Goal: Information Seeking & Learning: Learn about a topic

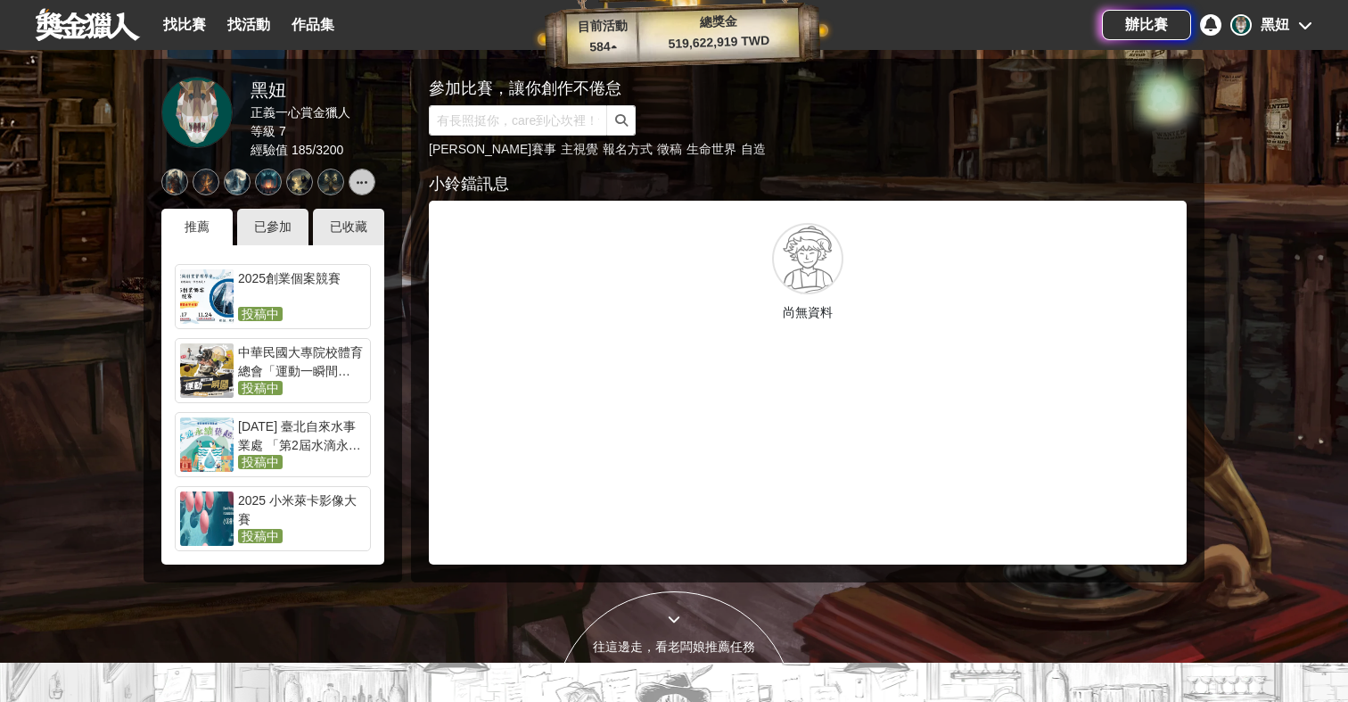
scroll to position [38, 0]
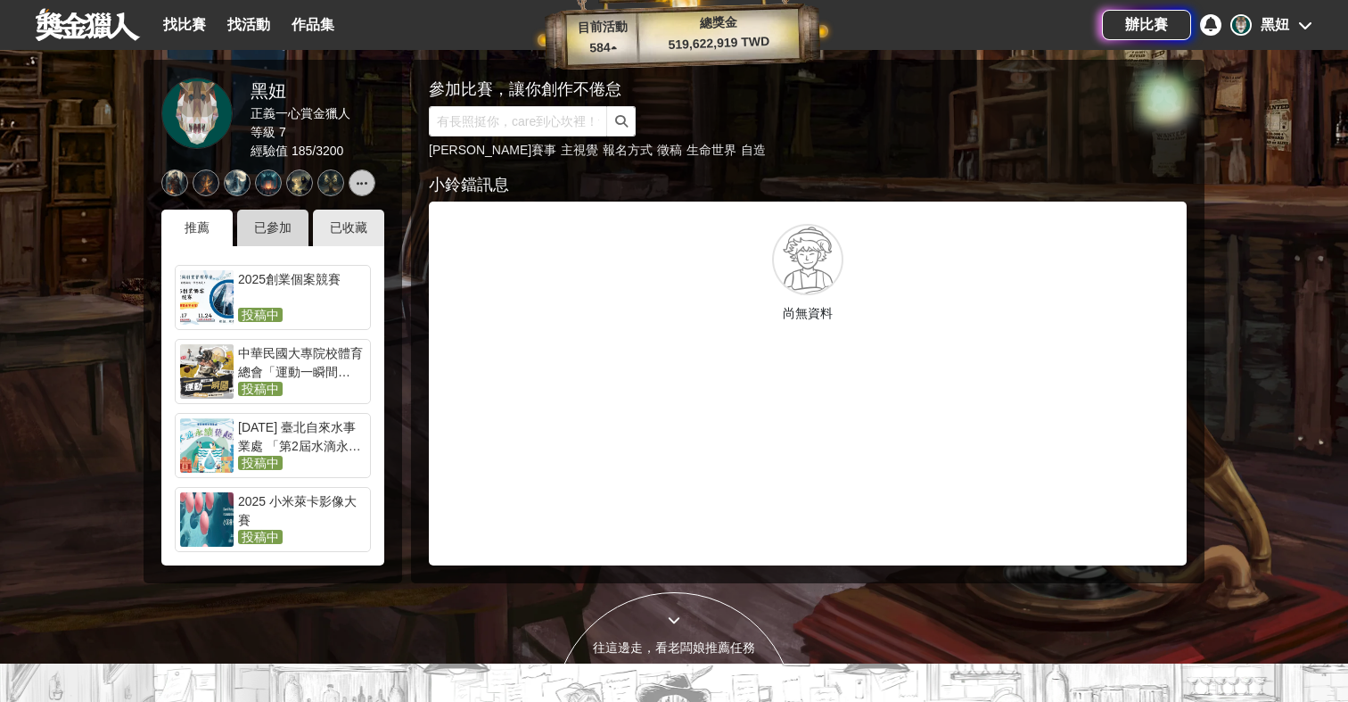
click at [280, 234] on div "已參加" at bounding box center [272, 228] width 71 height 37
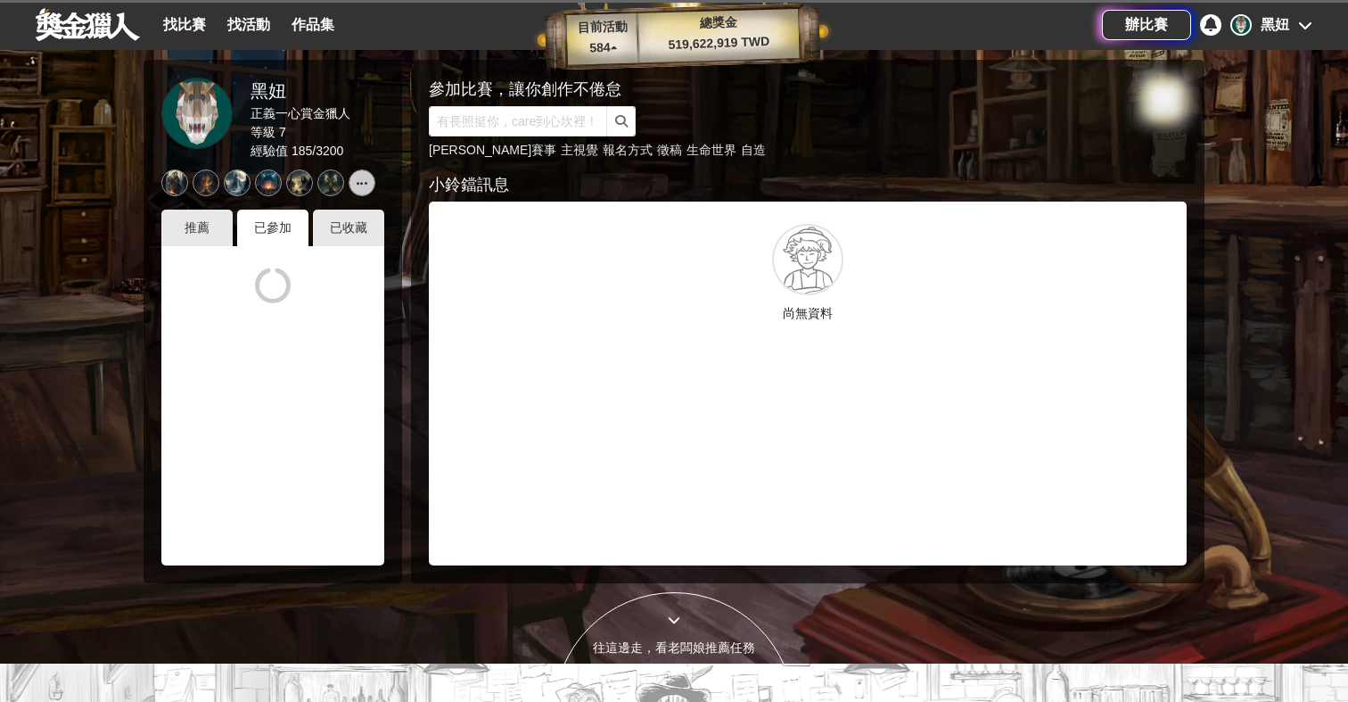
scroll to position [0, 0]
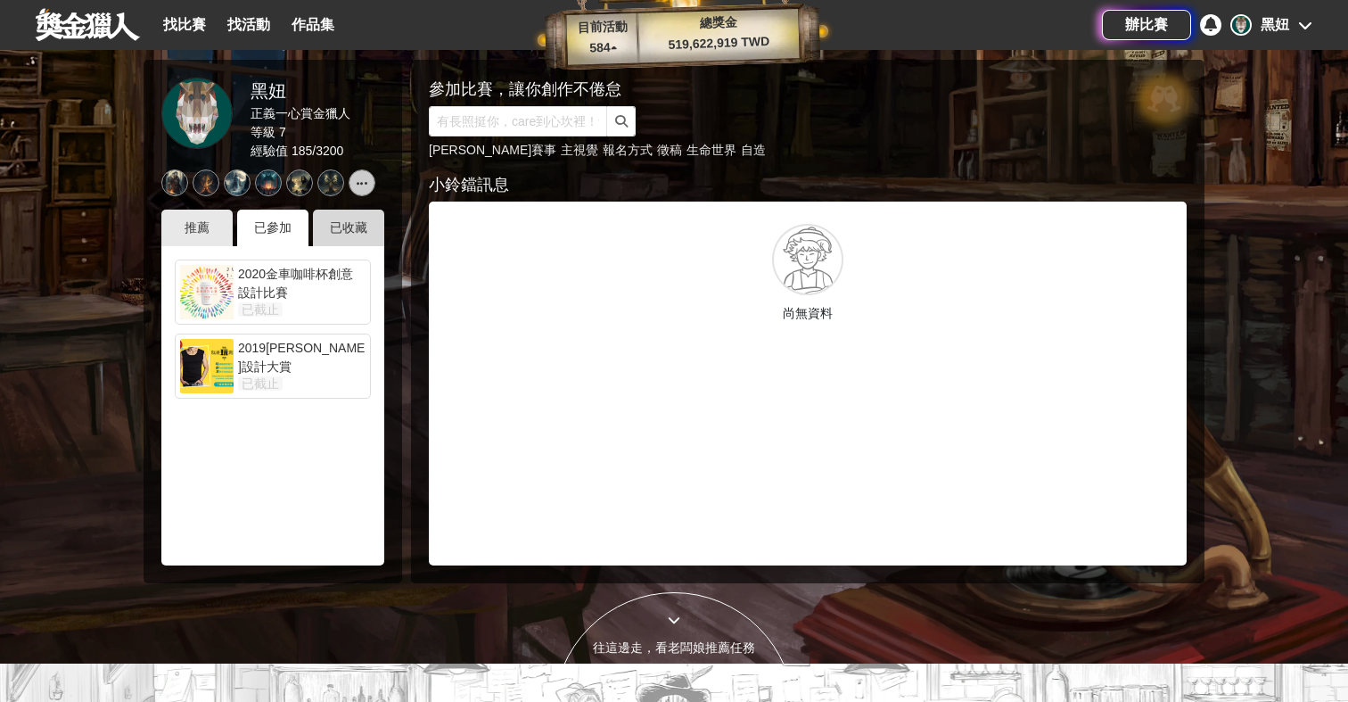
click at [333, 226] on div "已收藏" at bounding box center [348, 228] width 71 height 37
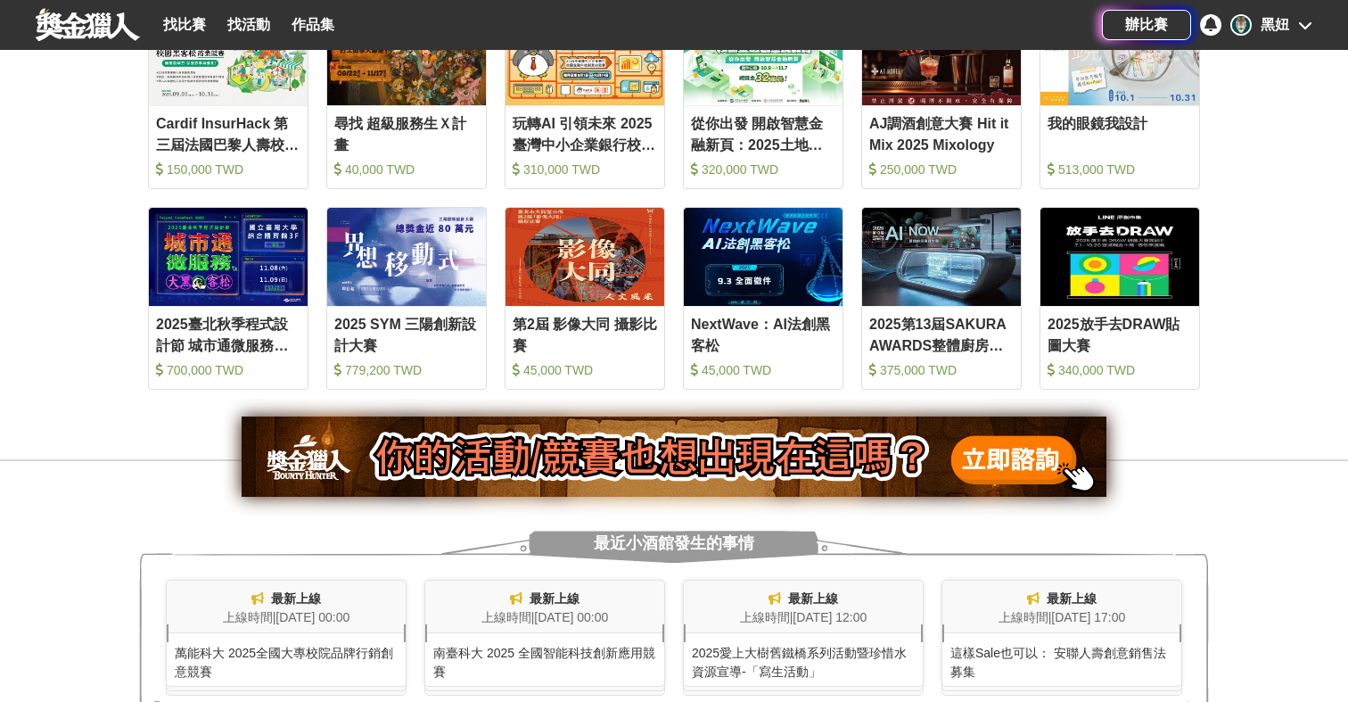
scroll to position [904, 0]
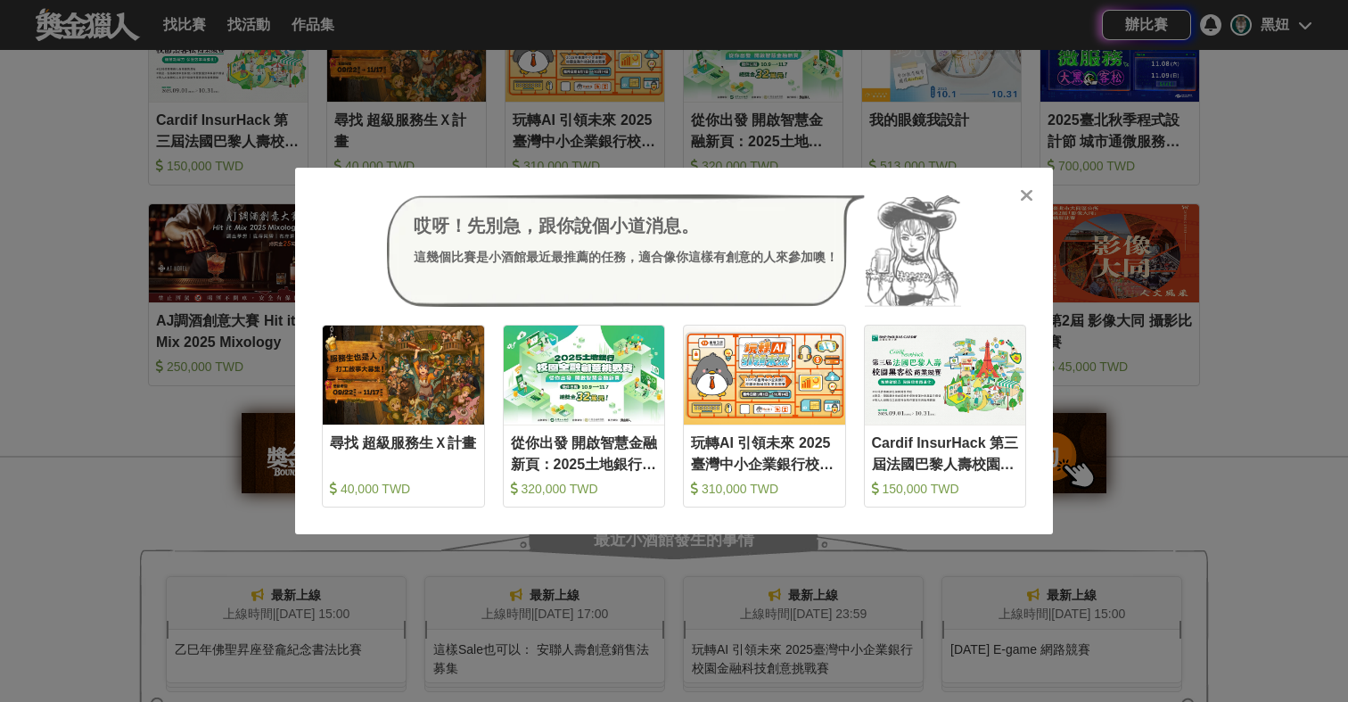
click at [1030, 192] on icon at bounding box center [1026, 195] width 13 height 18
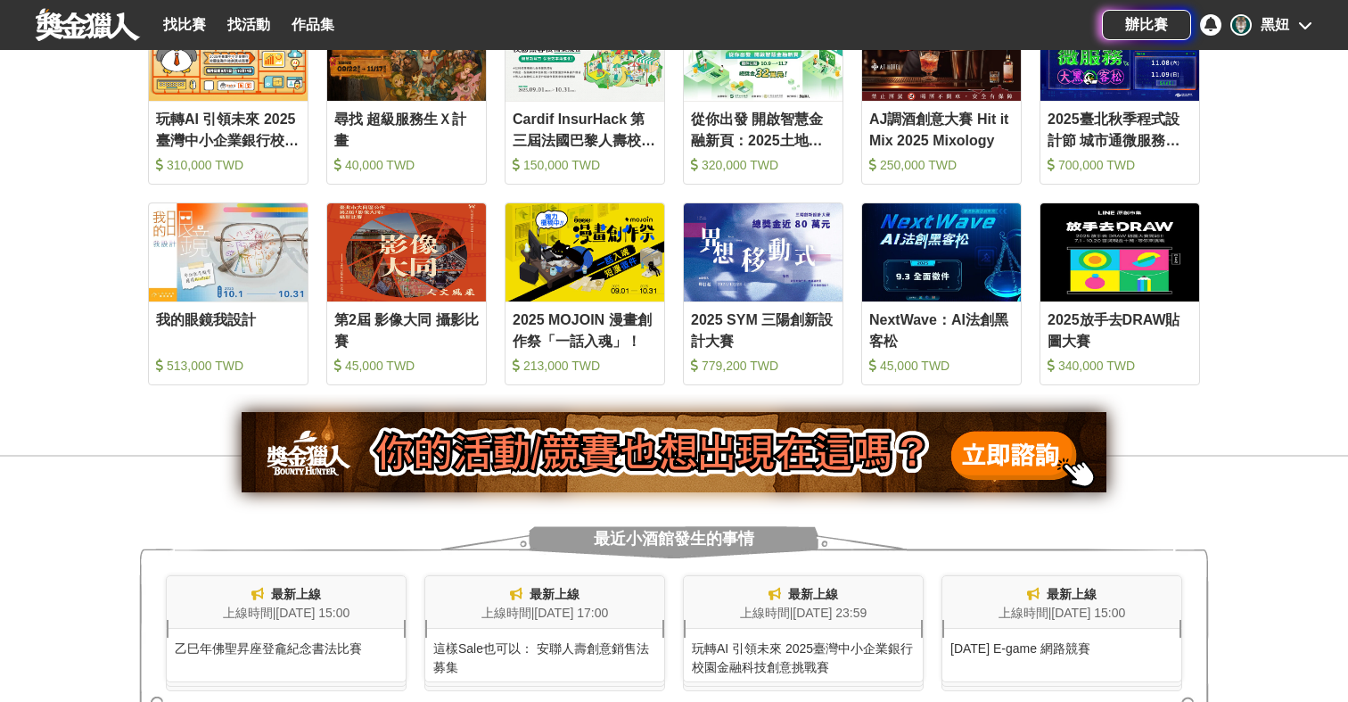
scroll to position [906, 0]
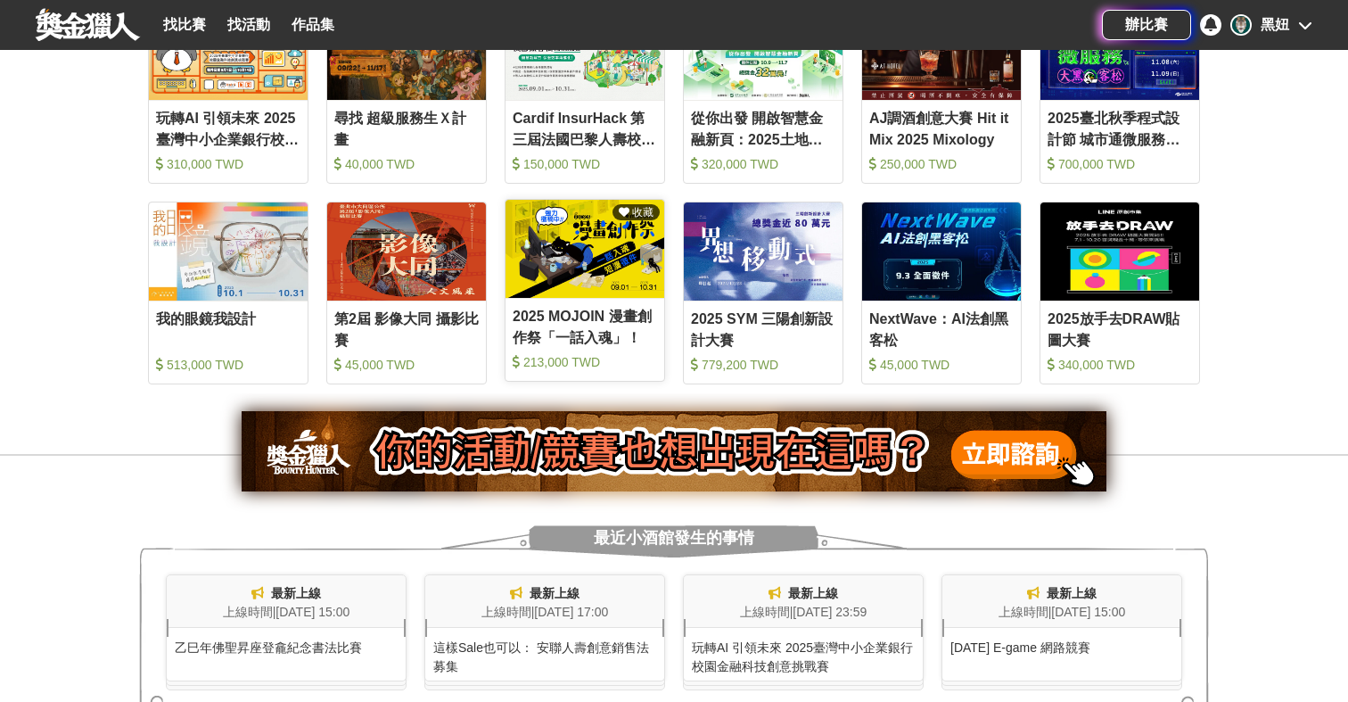
click at [644, 329] on div "2025 MOJOIN 漫畫創作祭「一話入魂」！" at bounding box center [585, 326] width 144 height 40
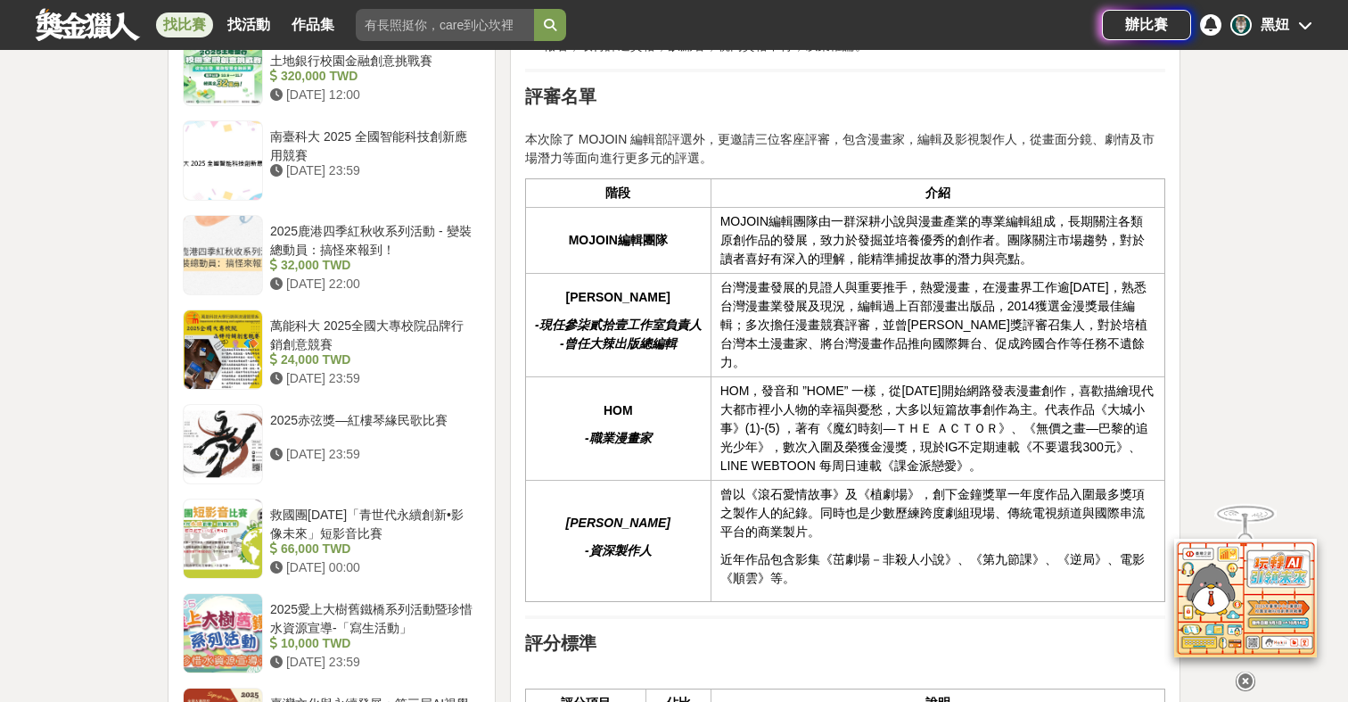
scroll to position [2441, 0]
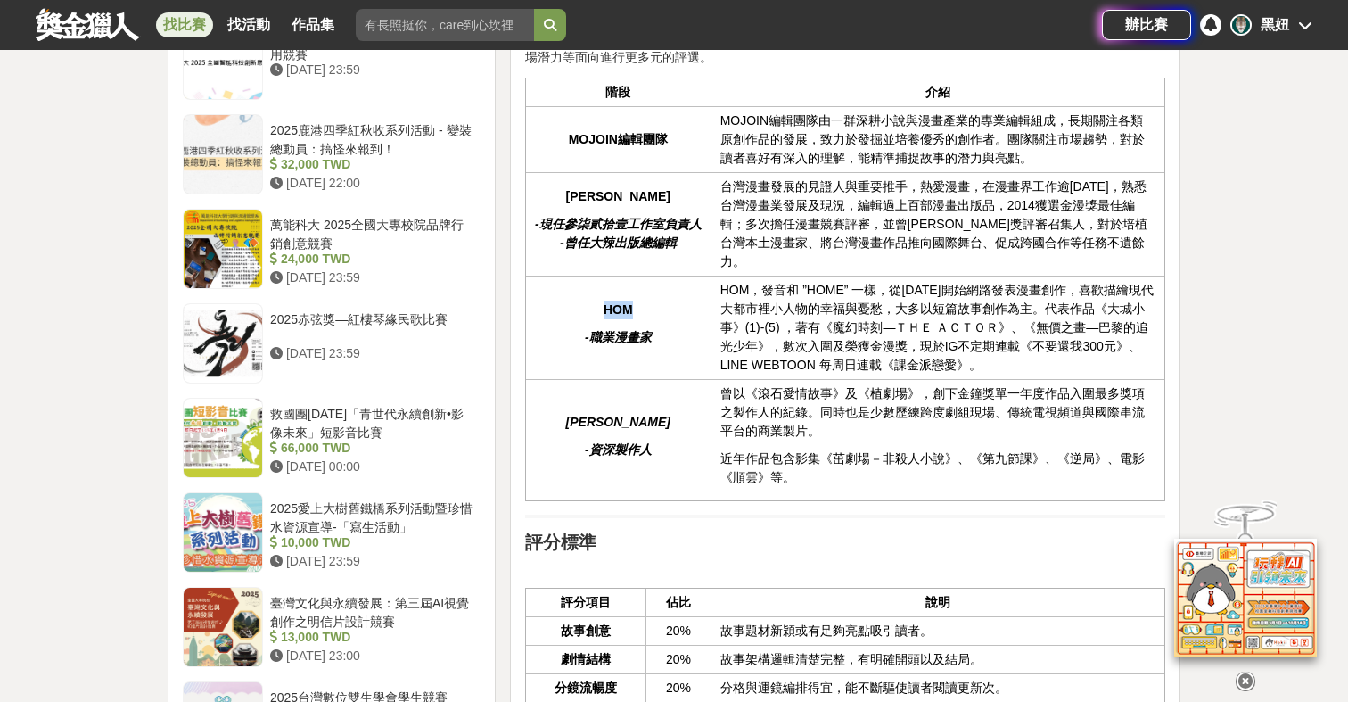
drag, startPoint x: 603, startPoint y: 305, endPoint x: 644, endPoint y: 307, distance: 41.1
click at [644, 307] on p "HOM" at bounding box center [618, 309] width 167 height 19
copy p "HOM"
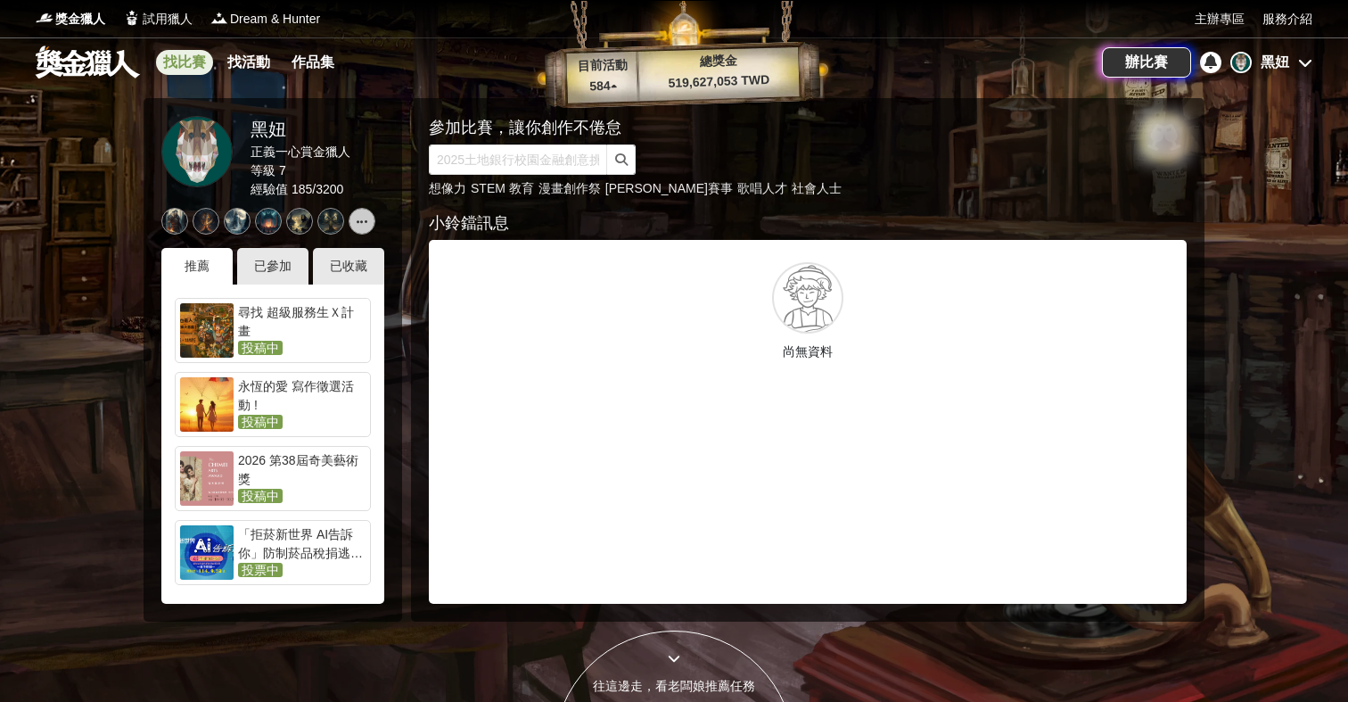
click at [206, 67] on link "找比賽" at bounding box center [184, 62] width 57 height 25
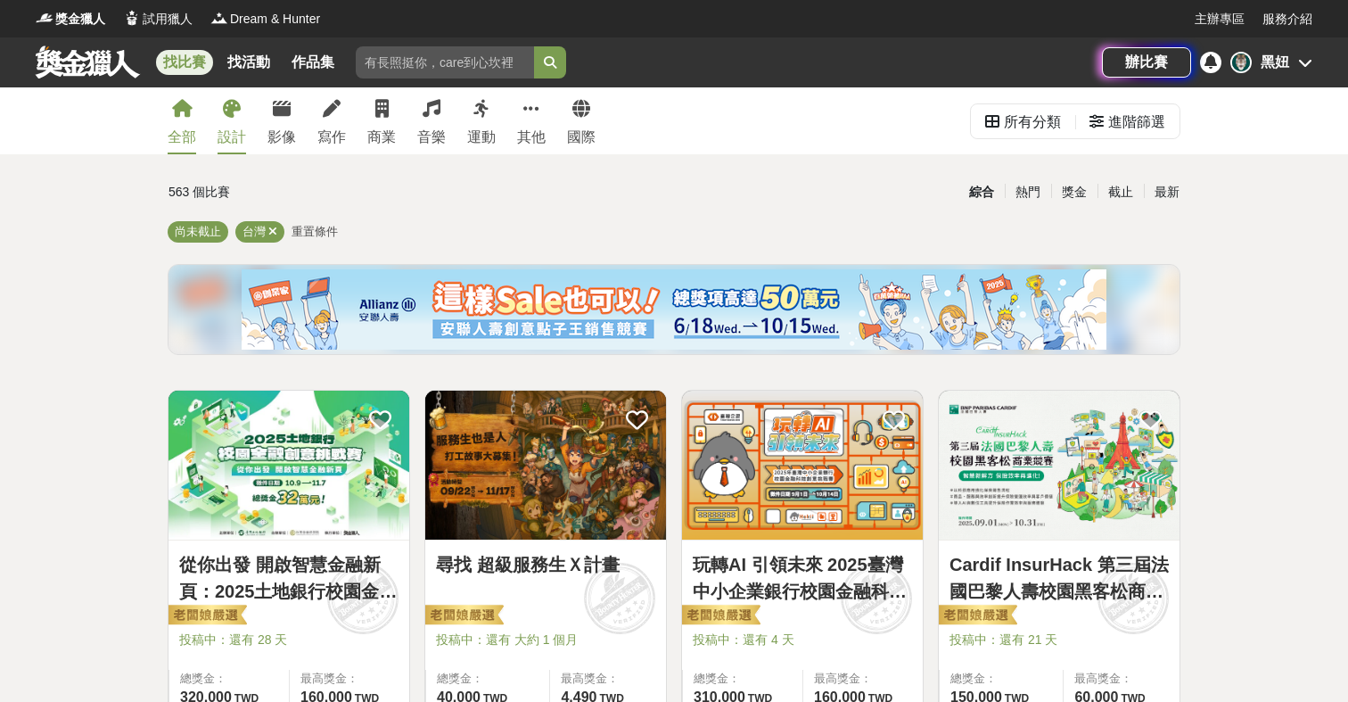
click at [241, 108] on link "設計" at bounding box center [232, 120] width 29 height 67
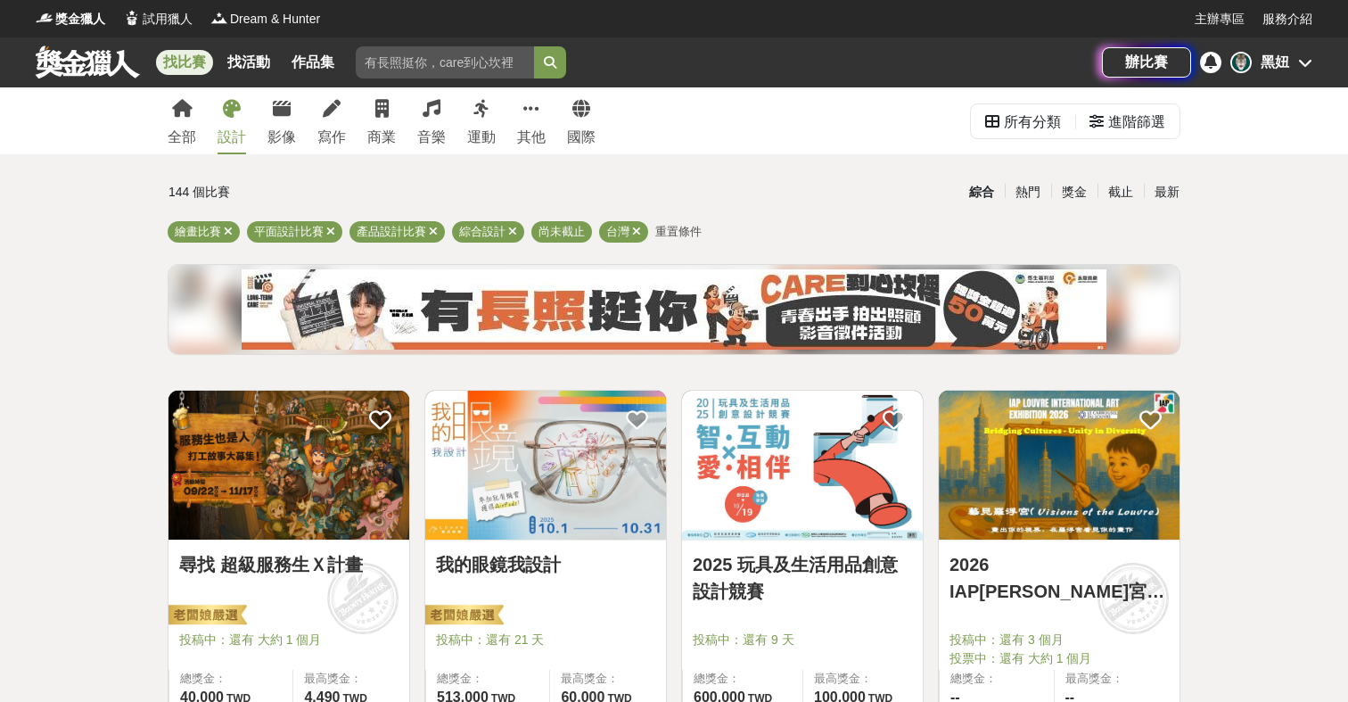
click at [686, 233] on span "重置條件" at bounding box center [678, 231] width 46 height 13
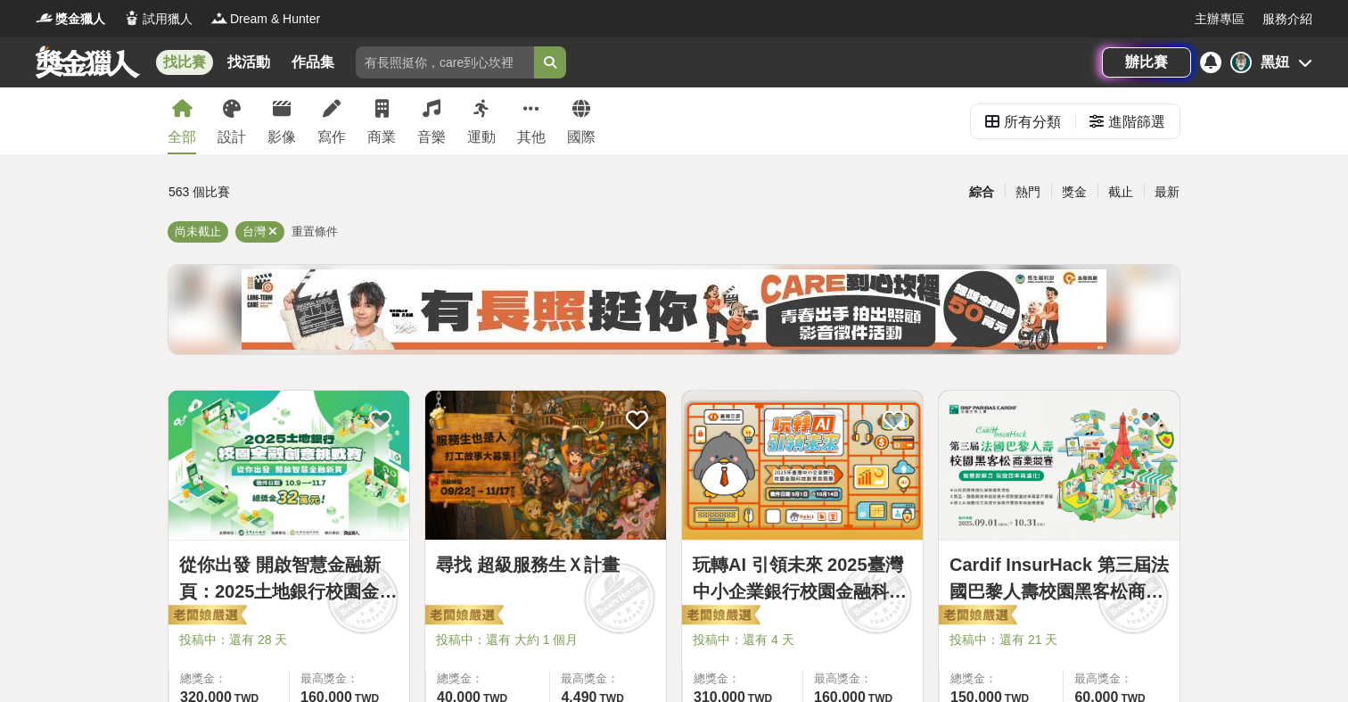
click at [318, 237] on span "重置條件" at bounding box center [315, 231] width 46 height 13
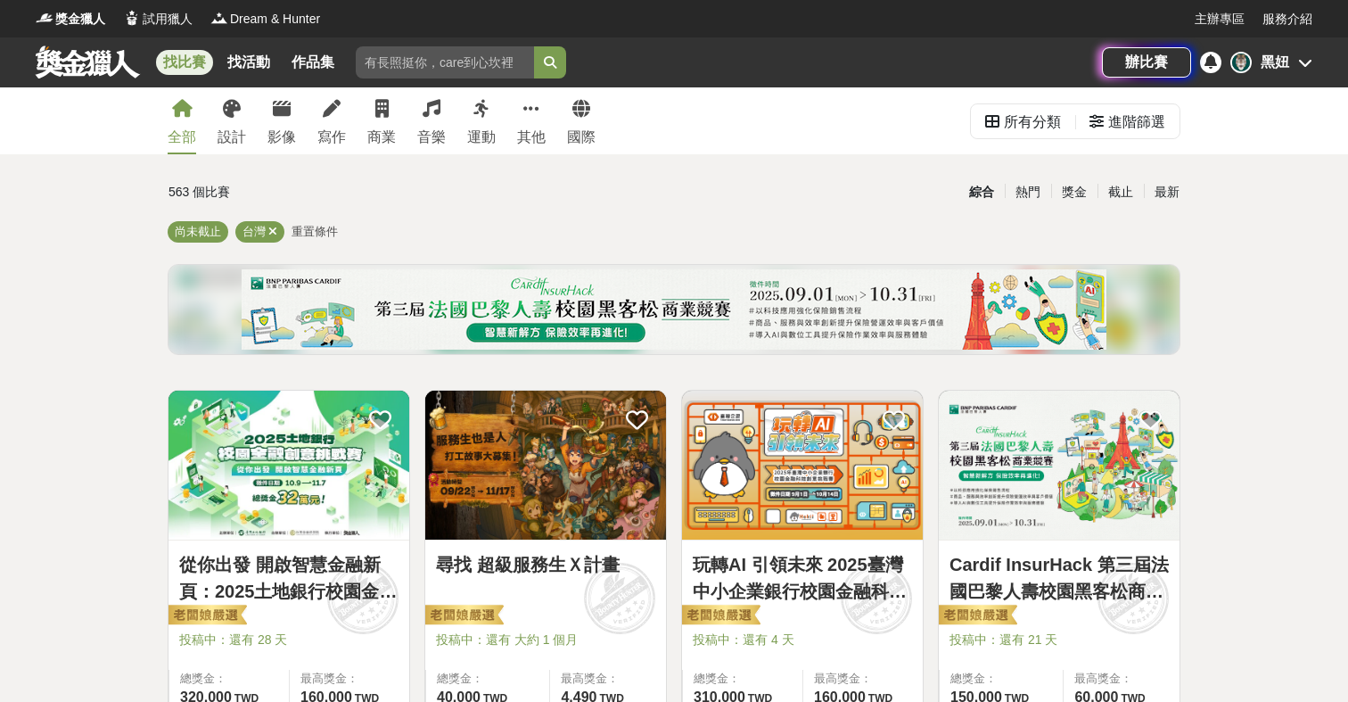
click at [315, 235] on span "重置條件" at bounding box center [315, 231] width 46 height 13
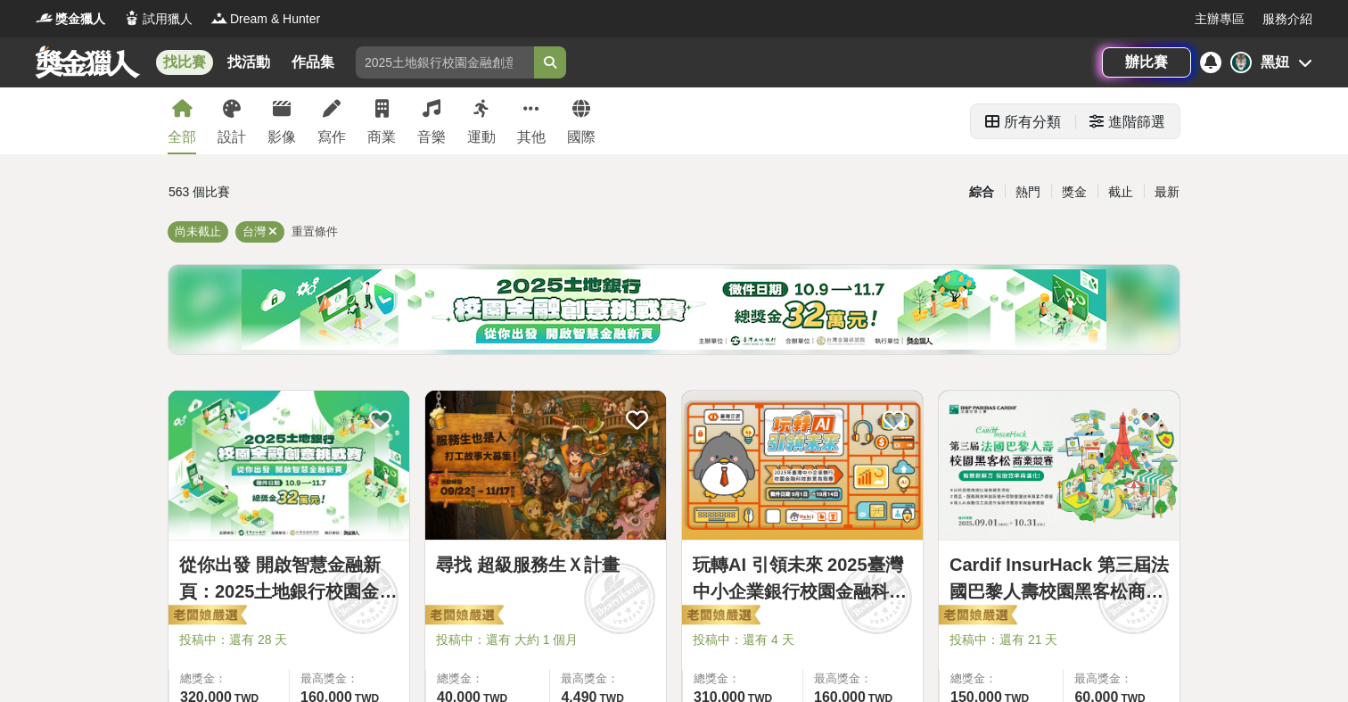
click at [1148, 126] on div "進階篩選" at bounding box center [1136, 122] width 57 height 36
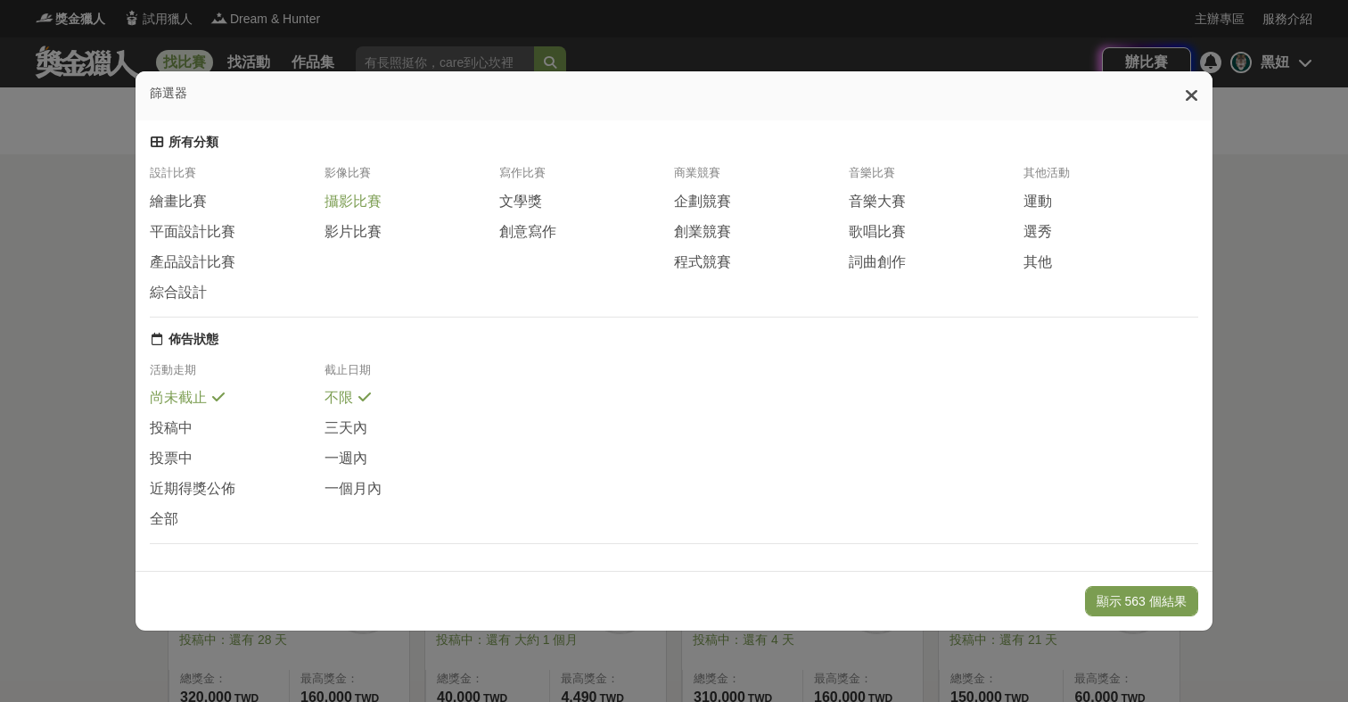
click at [369, 201] on span "攝影比賽" at bounding box center [353, 202] width 57 height 19
click at [348, 231] on span "影片比賽" at bounding box center [353, 231] width 57 height 19
click at [709, 227] on span "創業競賽" at bounding box center [702, 232] width 57 height 19
click at [202, 204] on span "繪畫比賽" at bounding box center [178, 202] width 57 height 19
click at [216, 235] on span "平面設計比賽" at bounding box center [193, 231] width 86 height 19
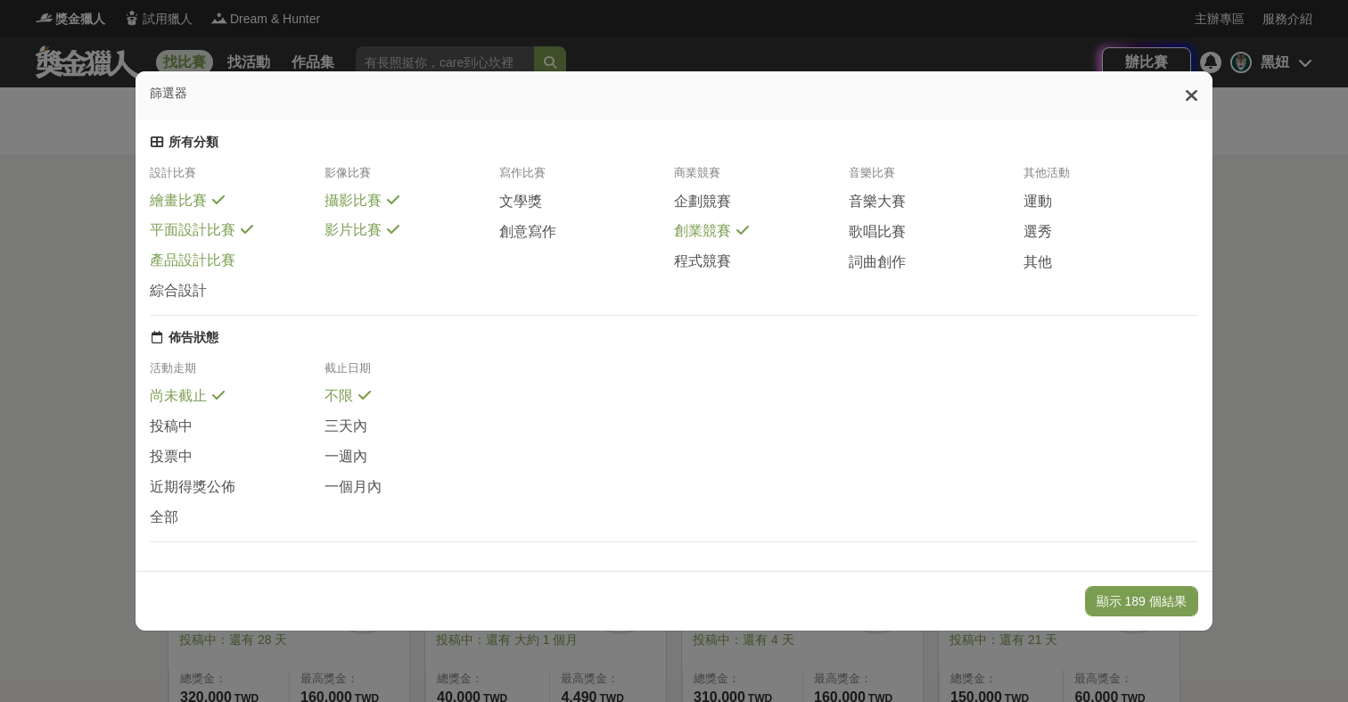
click at [224, 269] on span "產品設計比賽" at bounding box center [193, 260] width 86 height 19
click at [217, 288] on span at bounding box center [218, 287] width 14 height 14
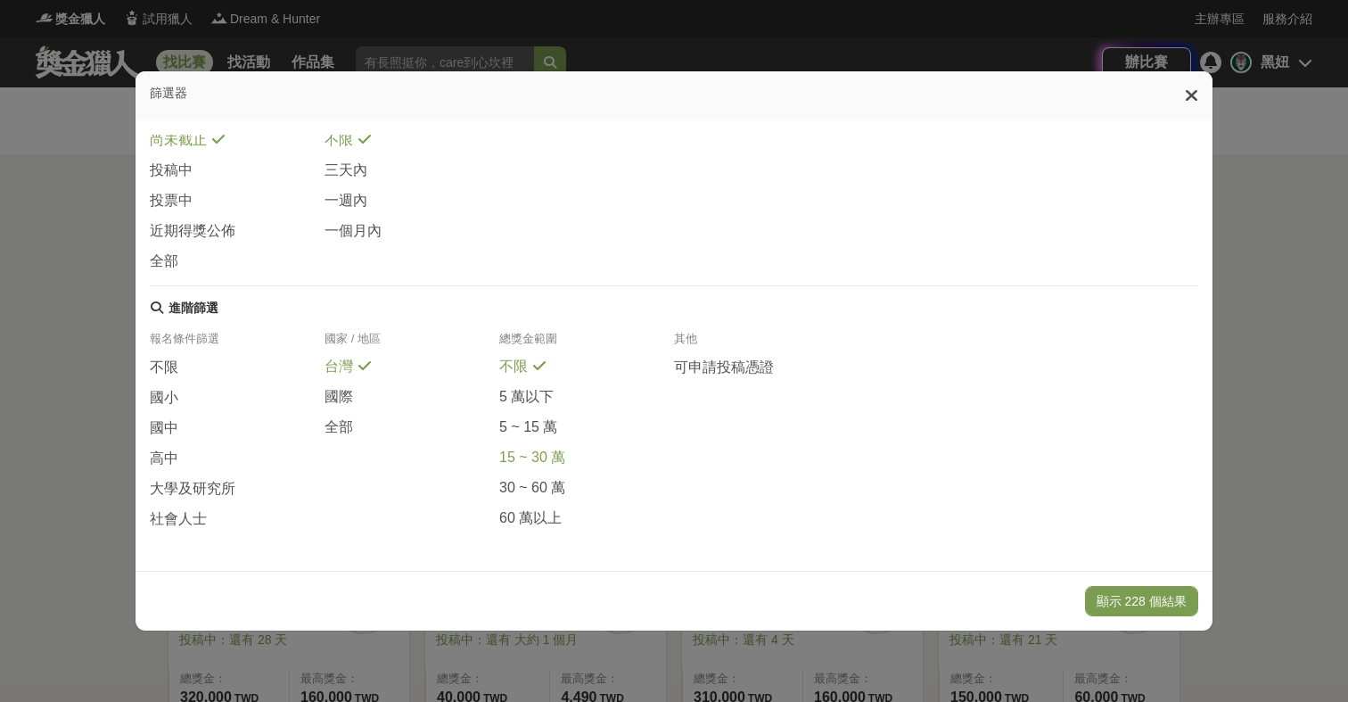
scroll to position [264, 0]
click at [177, 364] on span "不限" at bounding box center [164, 367] width 29 height 19
click at [180, 521] on span "社會人士" at bounding box center [178, 519] width 57 height 19
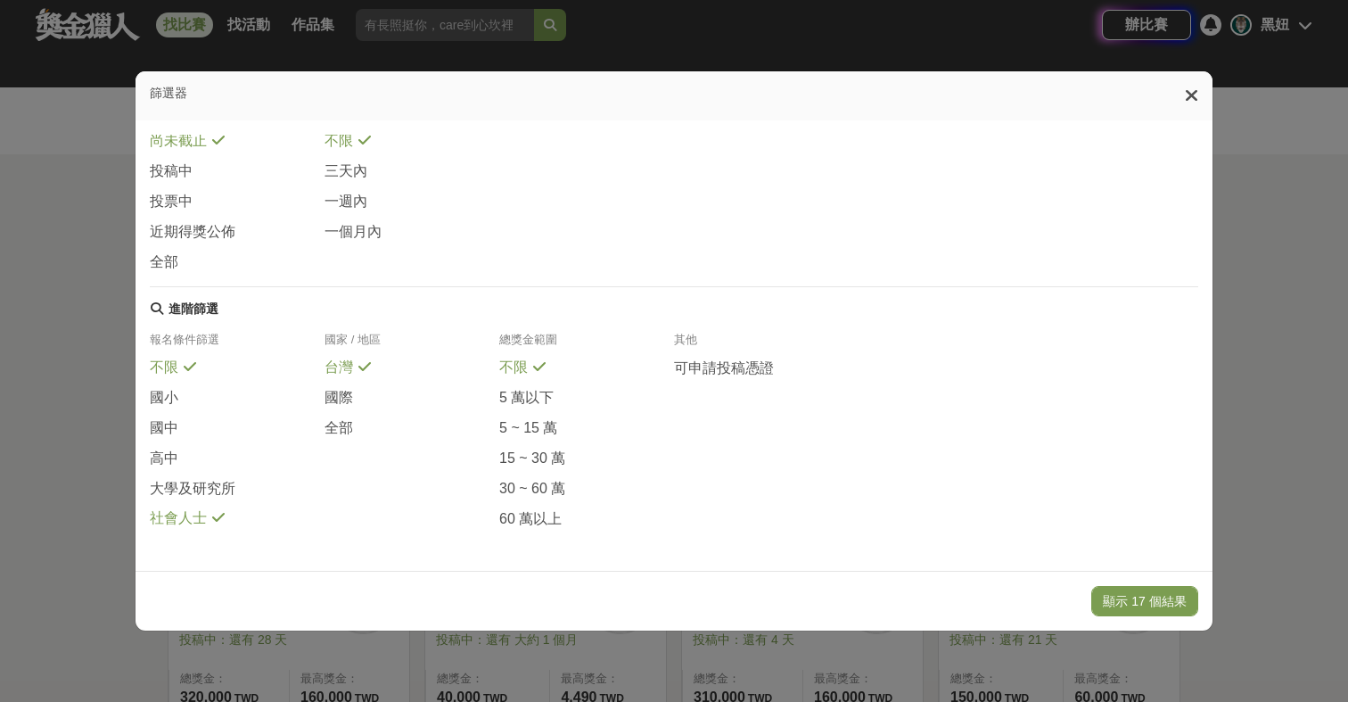
scroll to position [111, 0]
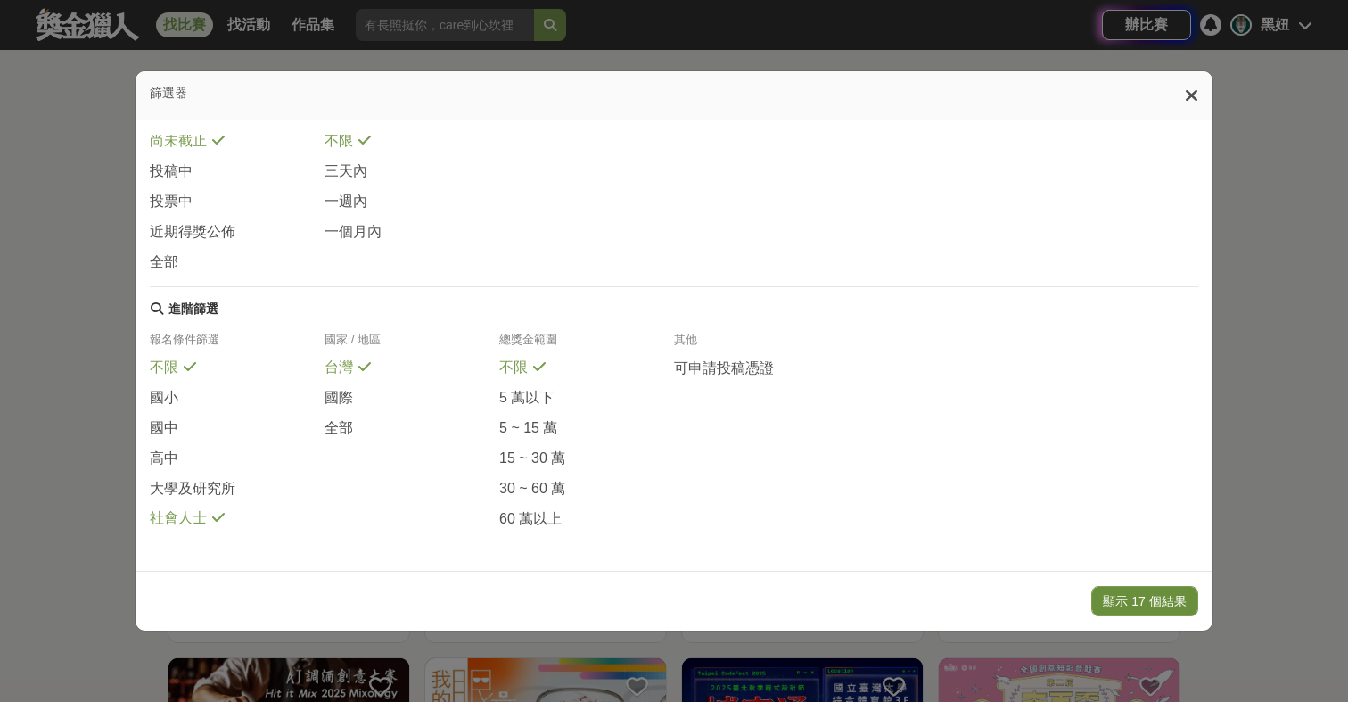
click at [1139, 602] on button "顯示 17 個結果" at bounding box center [1144, 601] width 106 height 30
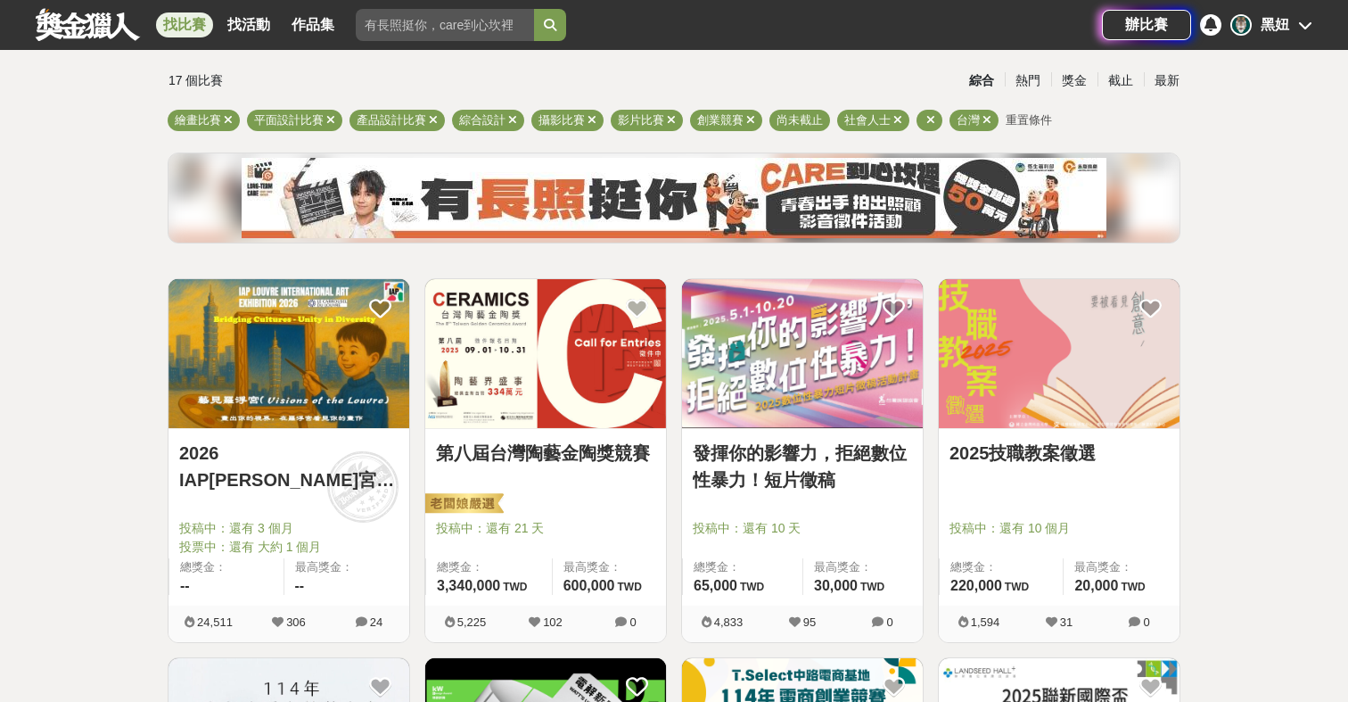
click at [335, 455] on link "2026 IAP[PERSON_NAME]宮國際藝術展徵件" at bounding box center [288, 466] width 219 height 53
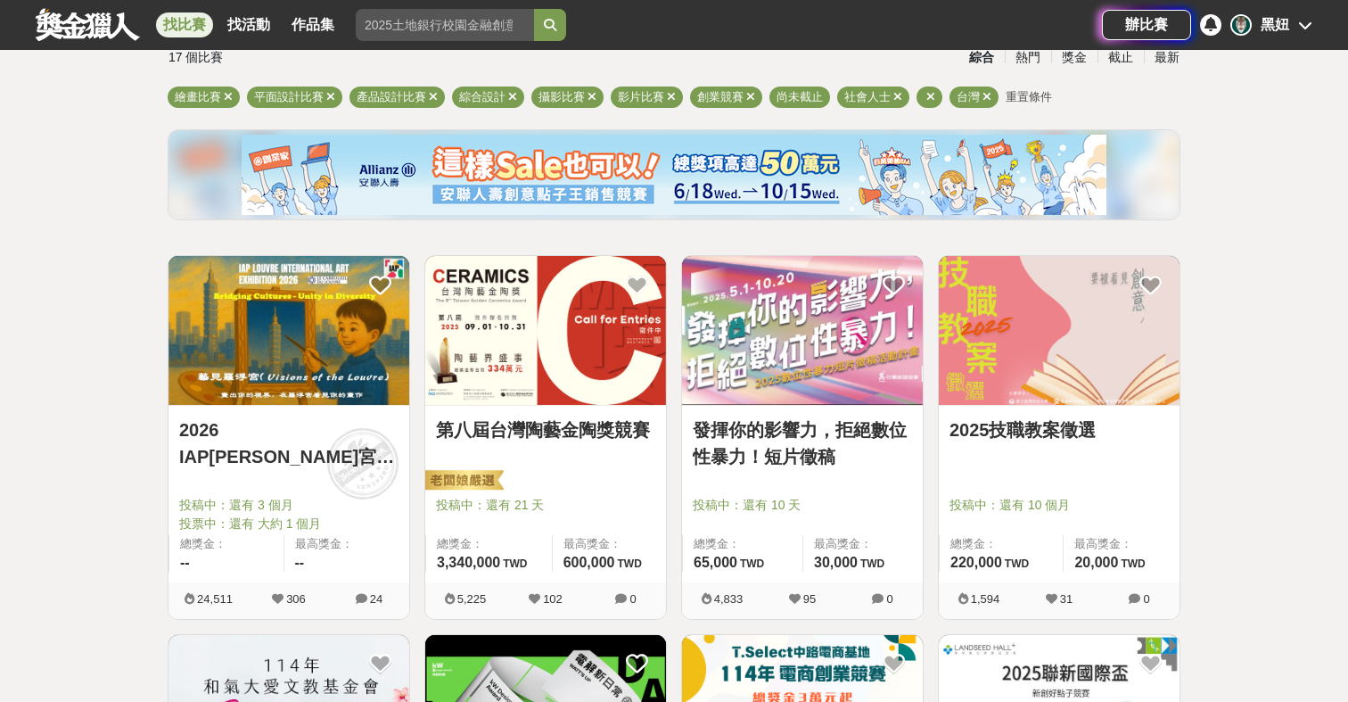
scroll to position [138, 0]
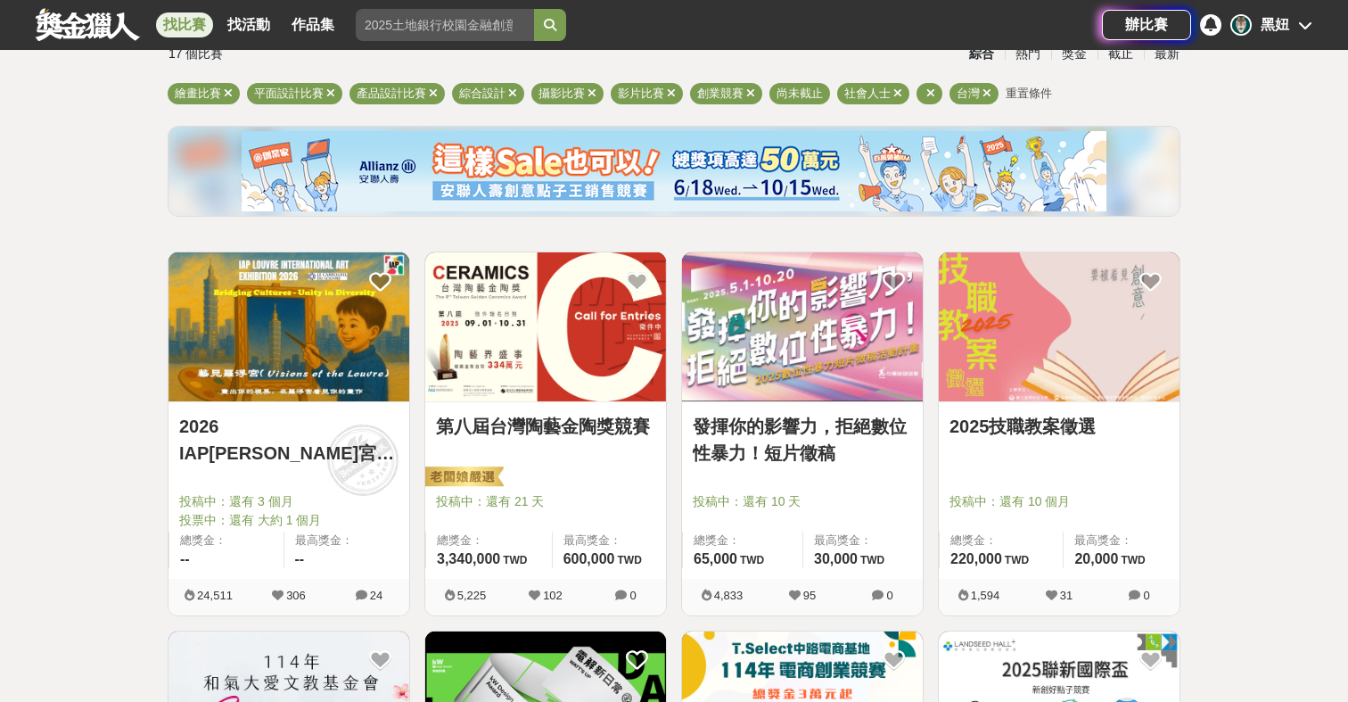
click at [801, 457] on link "發揮你的影響力，拒絕數位性暴力！短片徵稿" at bounding box center [802, 439] width 219 height 53
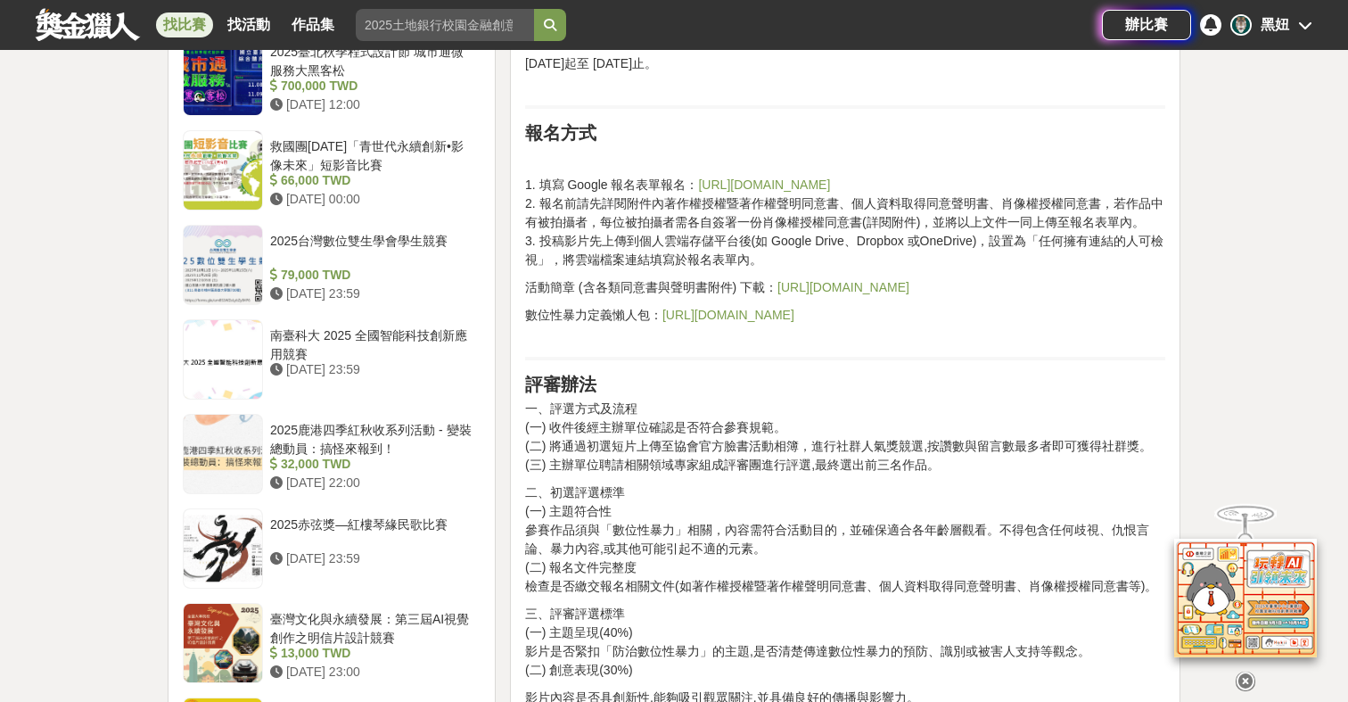
scroll to position [1612, 0]
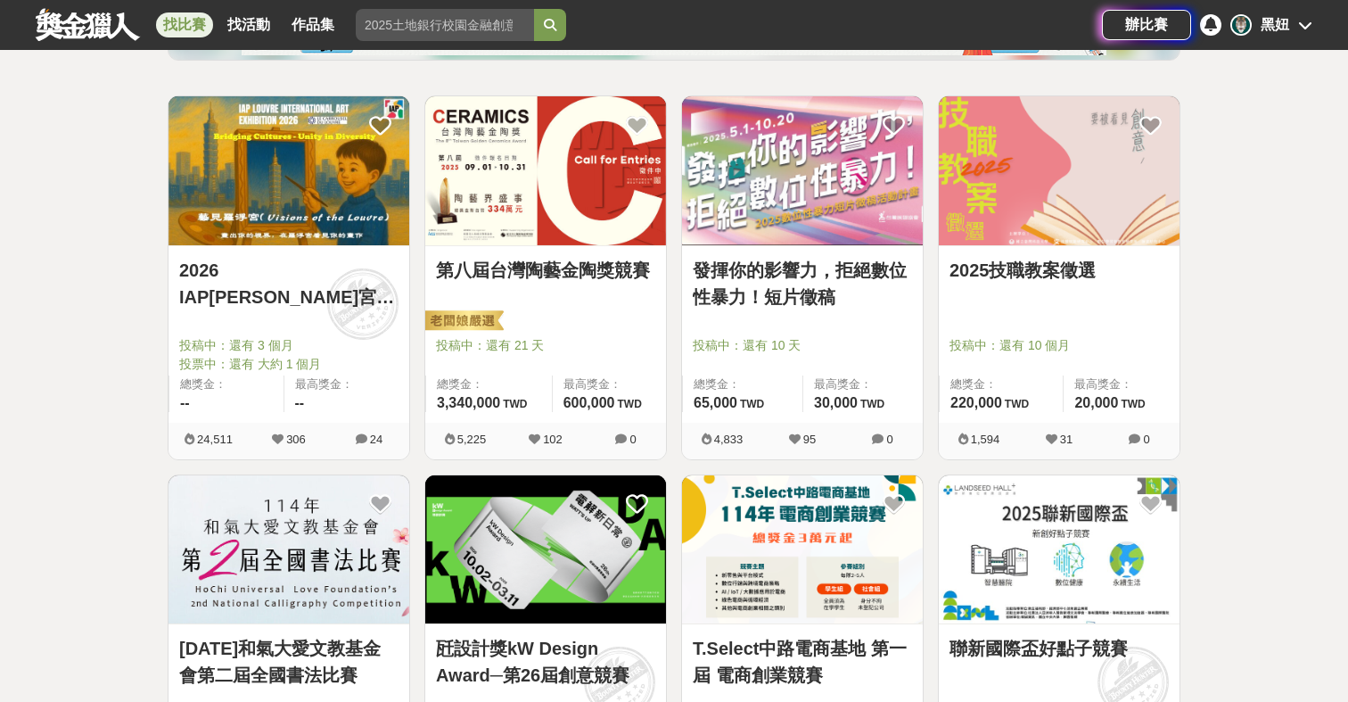
scroll to position [295, 0]
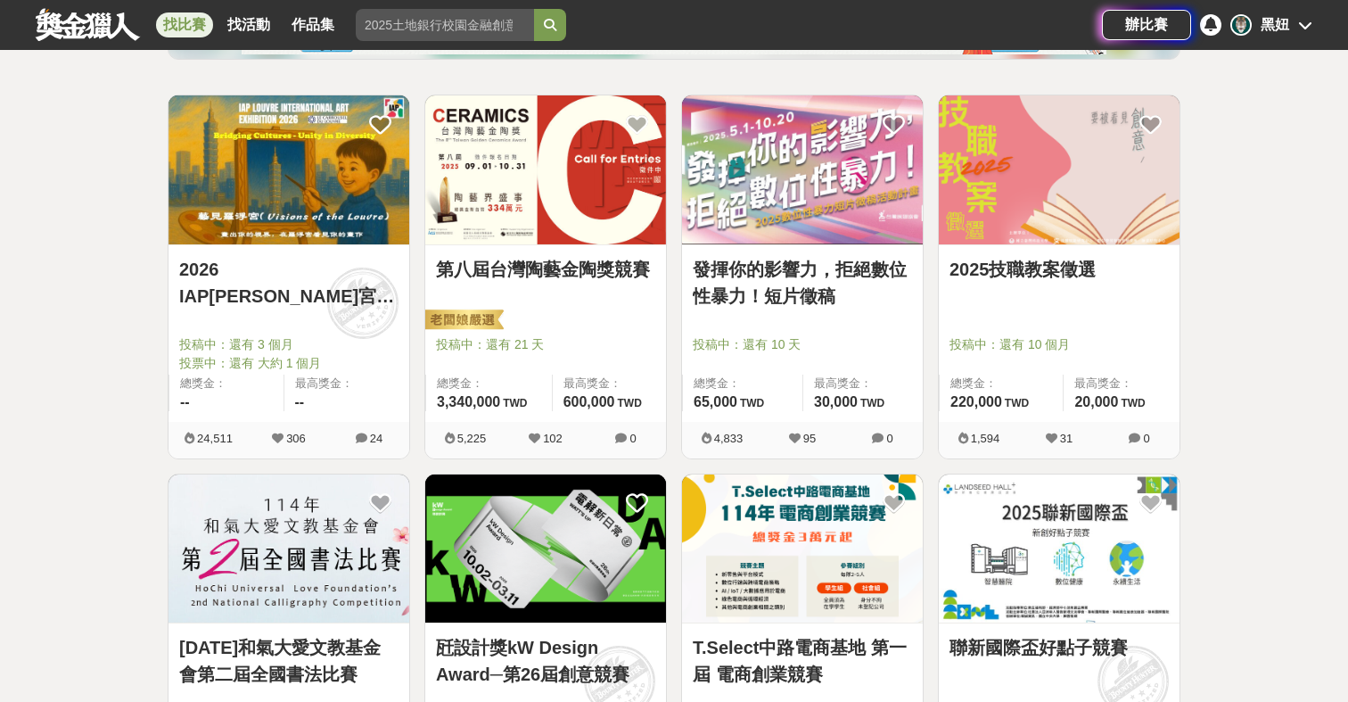
click at [1014, 276] on link "2025技職教案徵選" at bounding box center [1059, 269] width 219 height 27
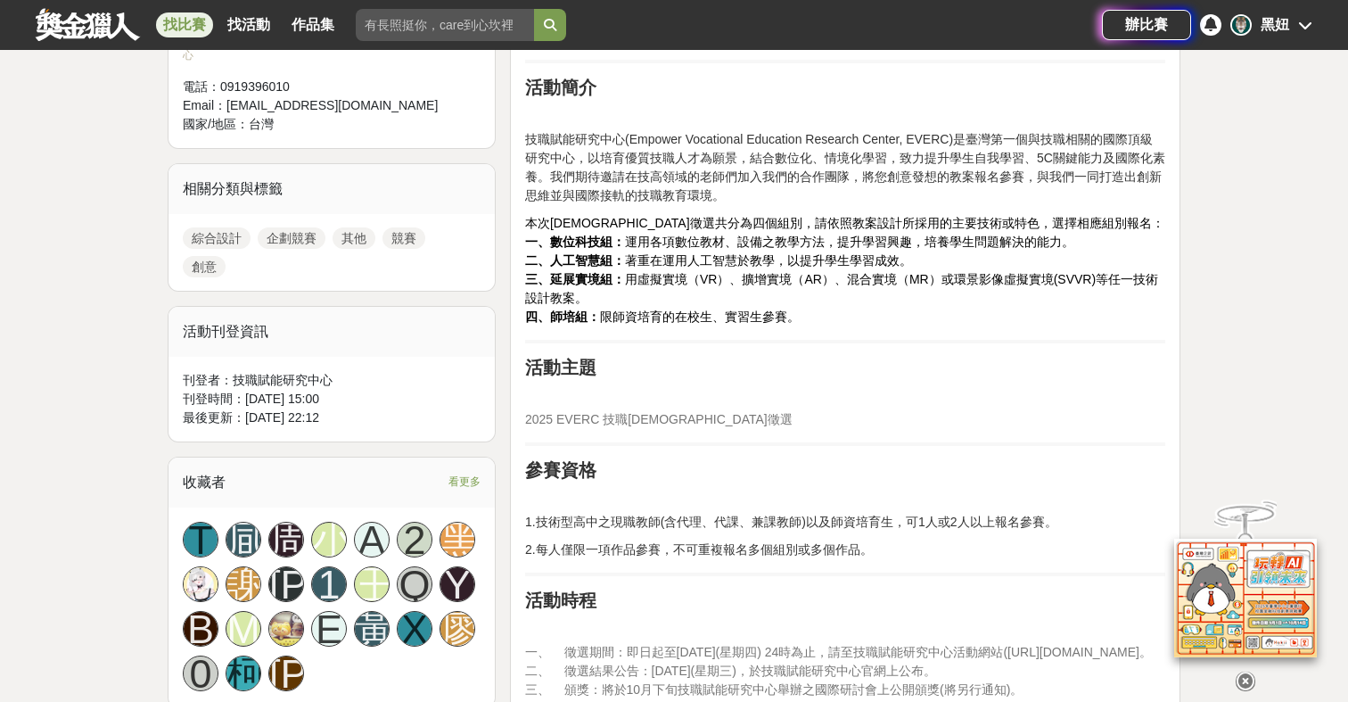
scroll to position [720, 1]
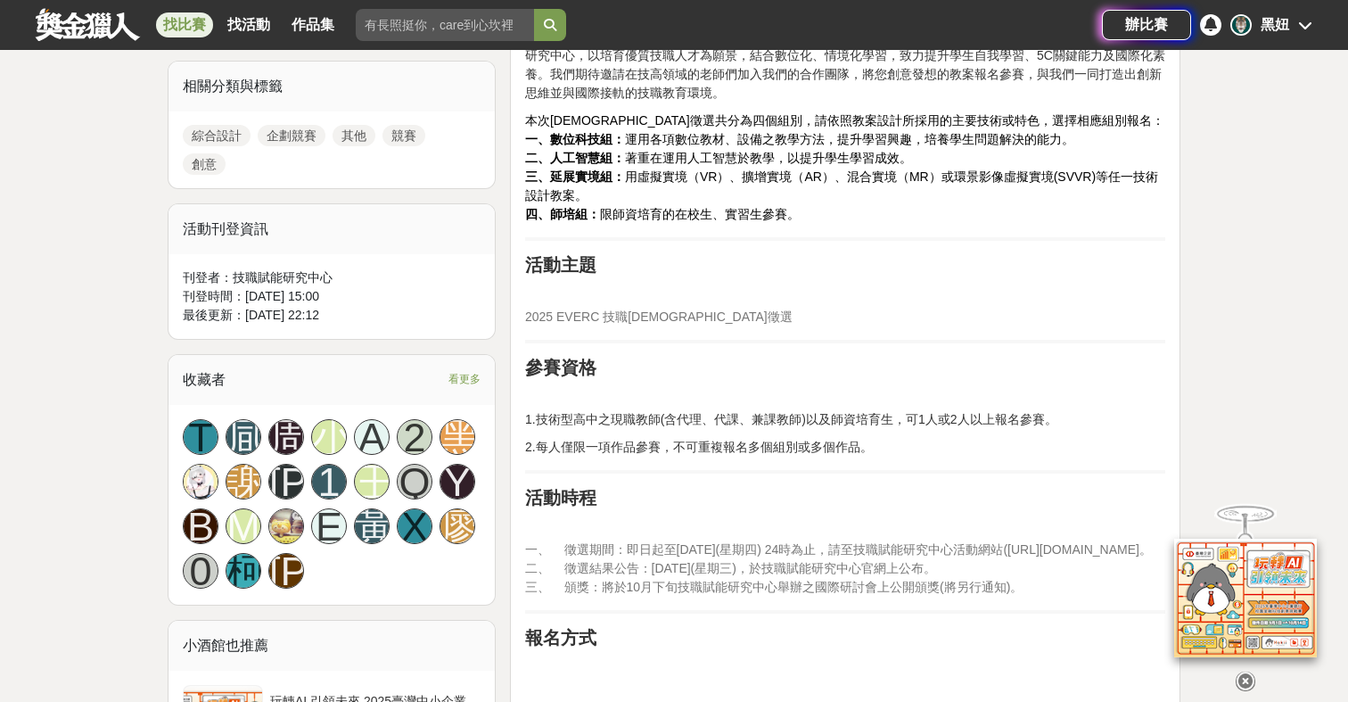
click at [733, 519] on p at bounding box center [845, 522] width 640 height 19
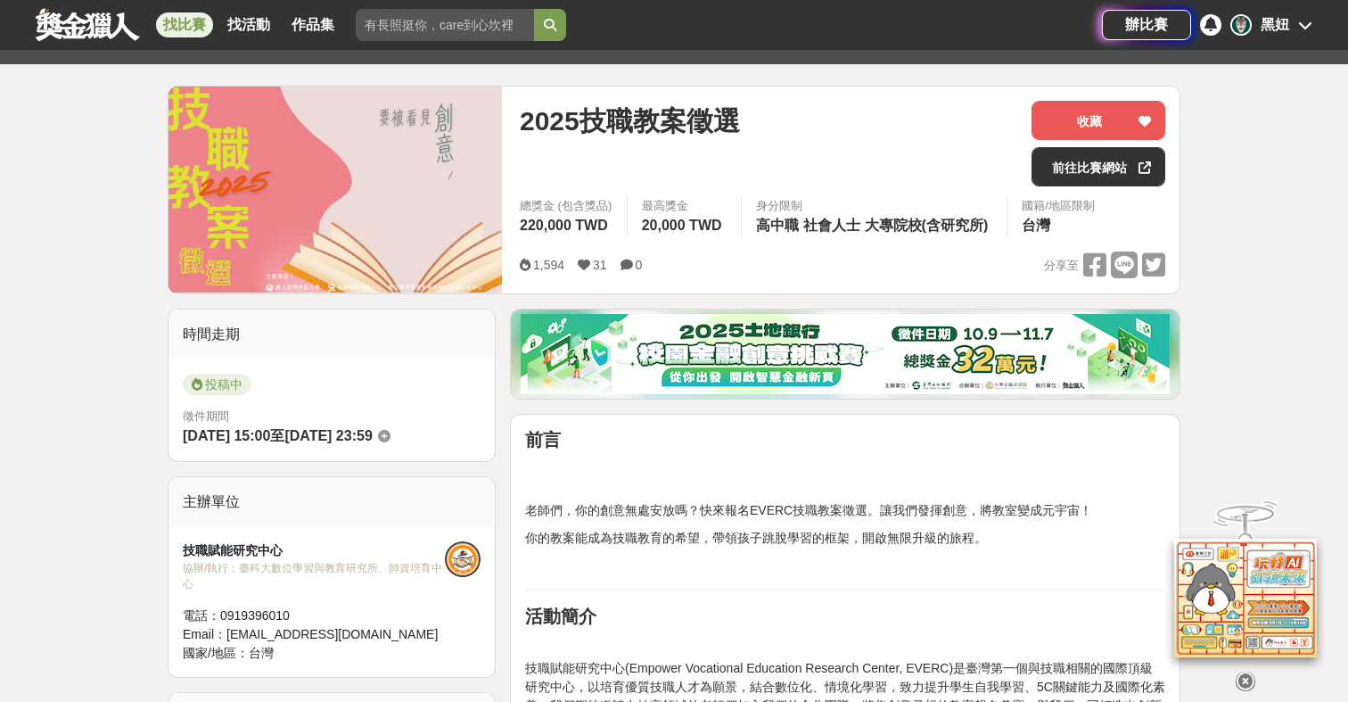
scroll to position [220, 0]
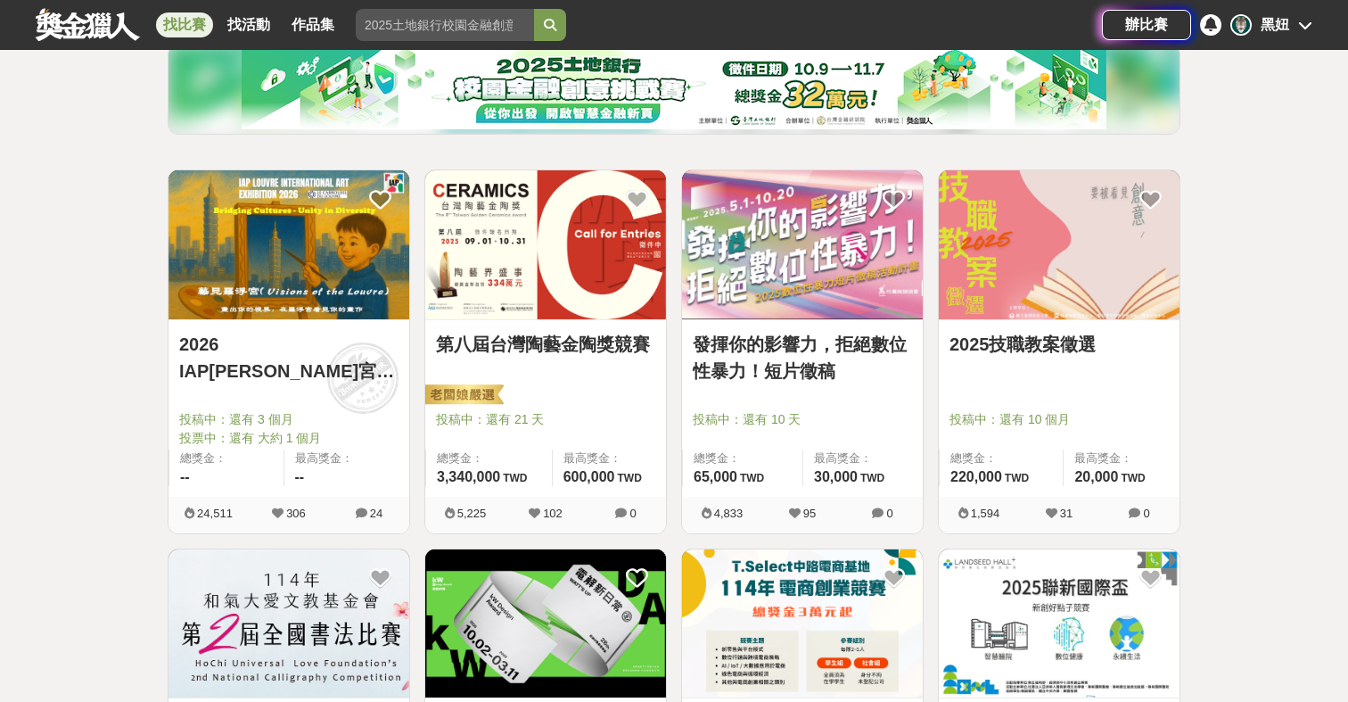
scroll to position [295, 0]
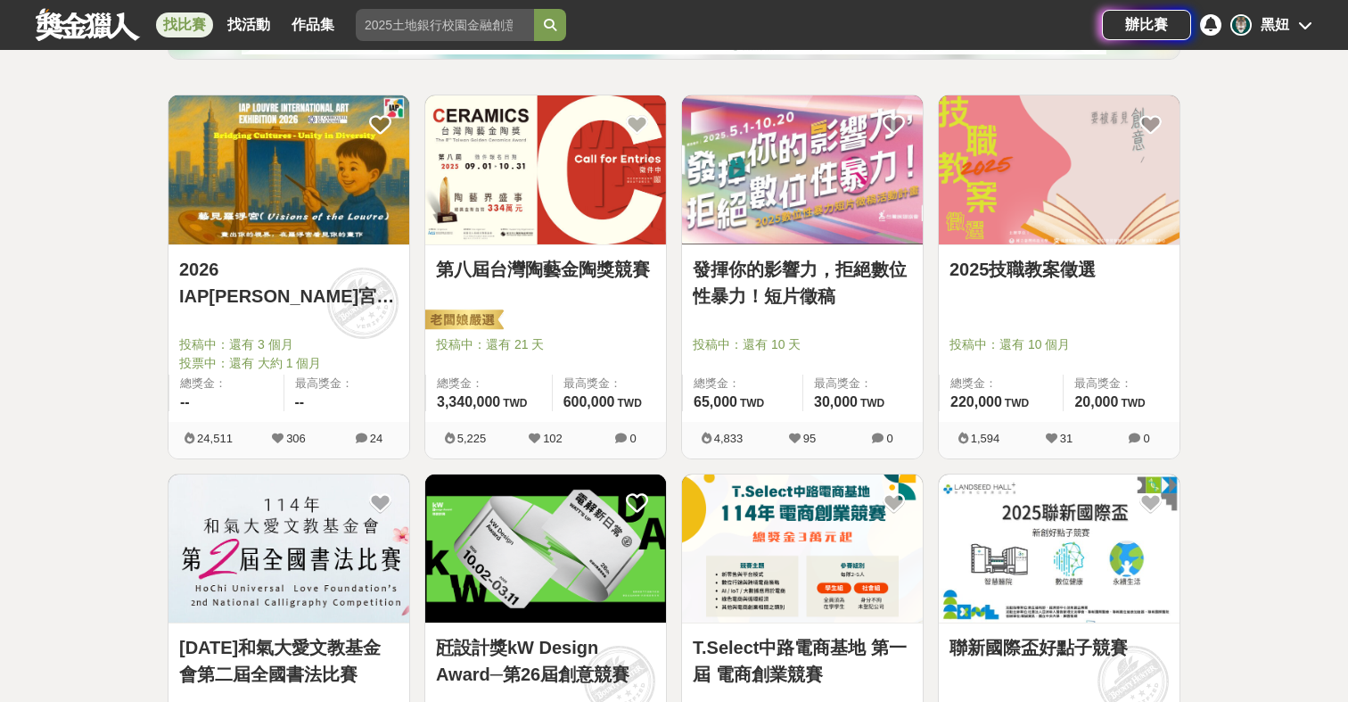
click at [955, 303] on div "2025技職教案徵選 投稿中：還有 10 個月 總獎金： 220,000 220,000 TWD 最高獎金： 20,000 TWD" at bounding box center [1059, 333] width 241 height 177
click at [987, 278] on link "2025技職教案徵選" at bounding box center [1059, 269] width 219 height 27
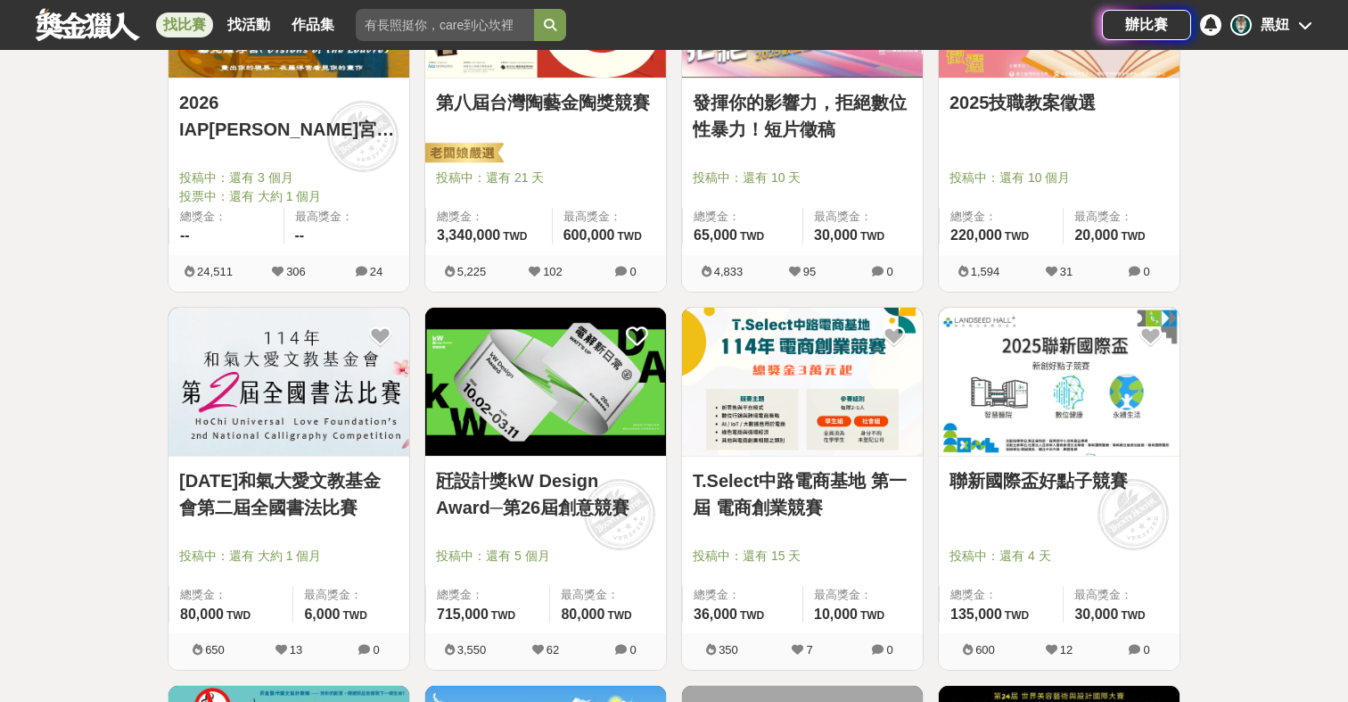
scroll to position [522, 0]
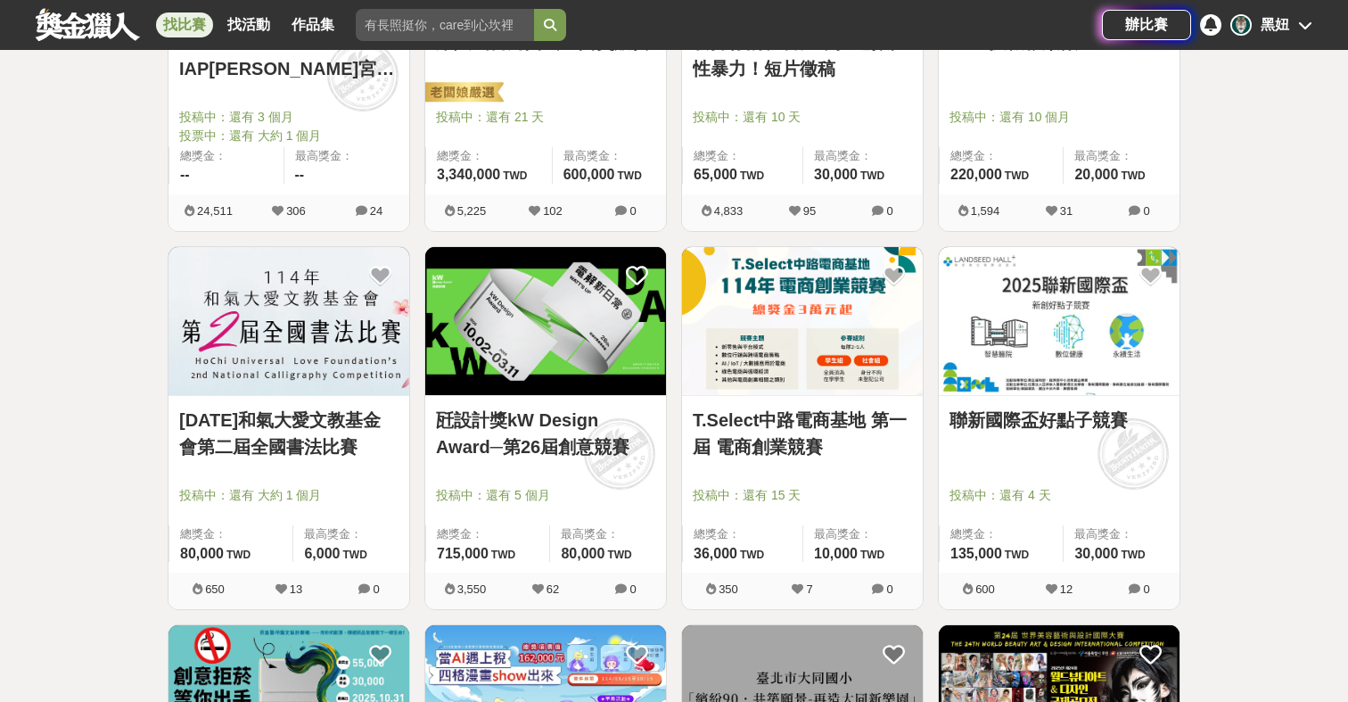
click at [344, 422] on link "[DATE]和氣大愛文教基金會第二屆全國書法比賽" at bounding box center [288, 433] width 219 height 53
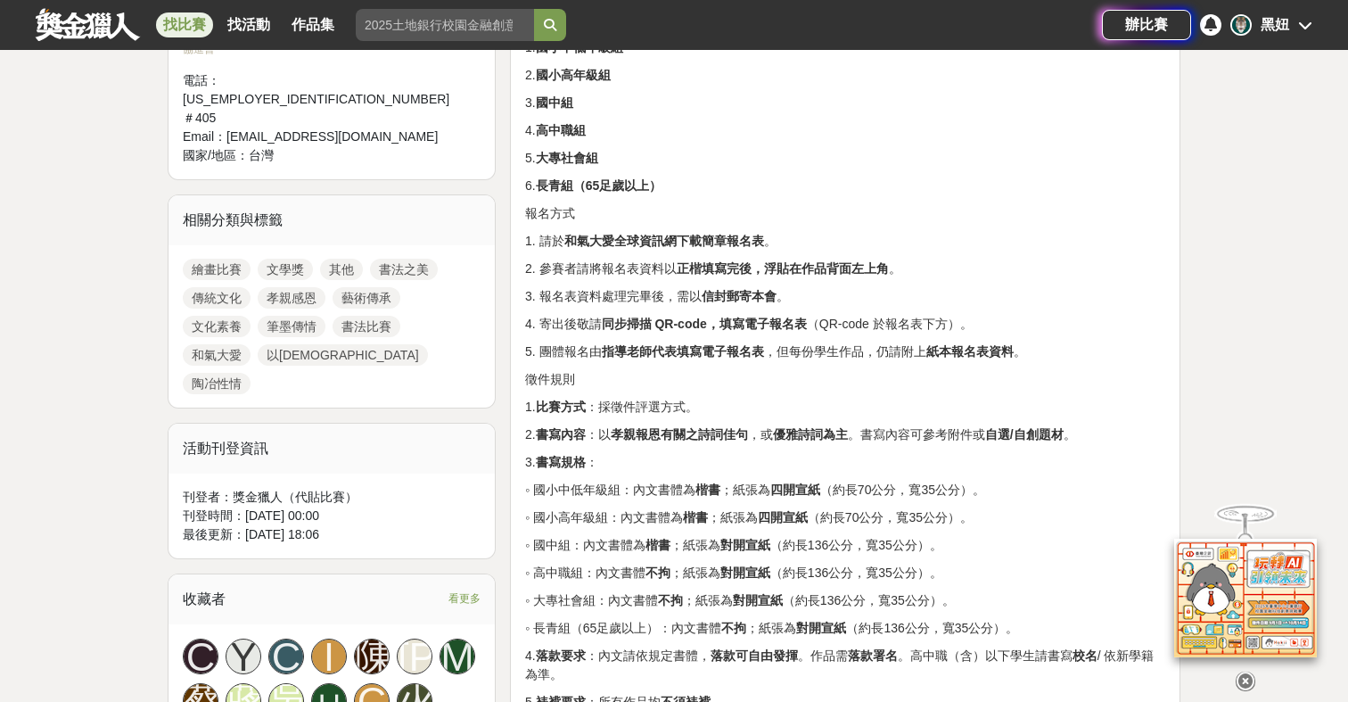
scroll to position [802, 0]
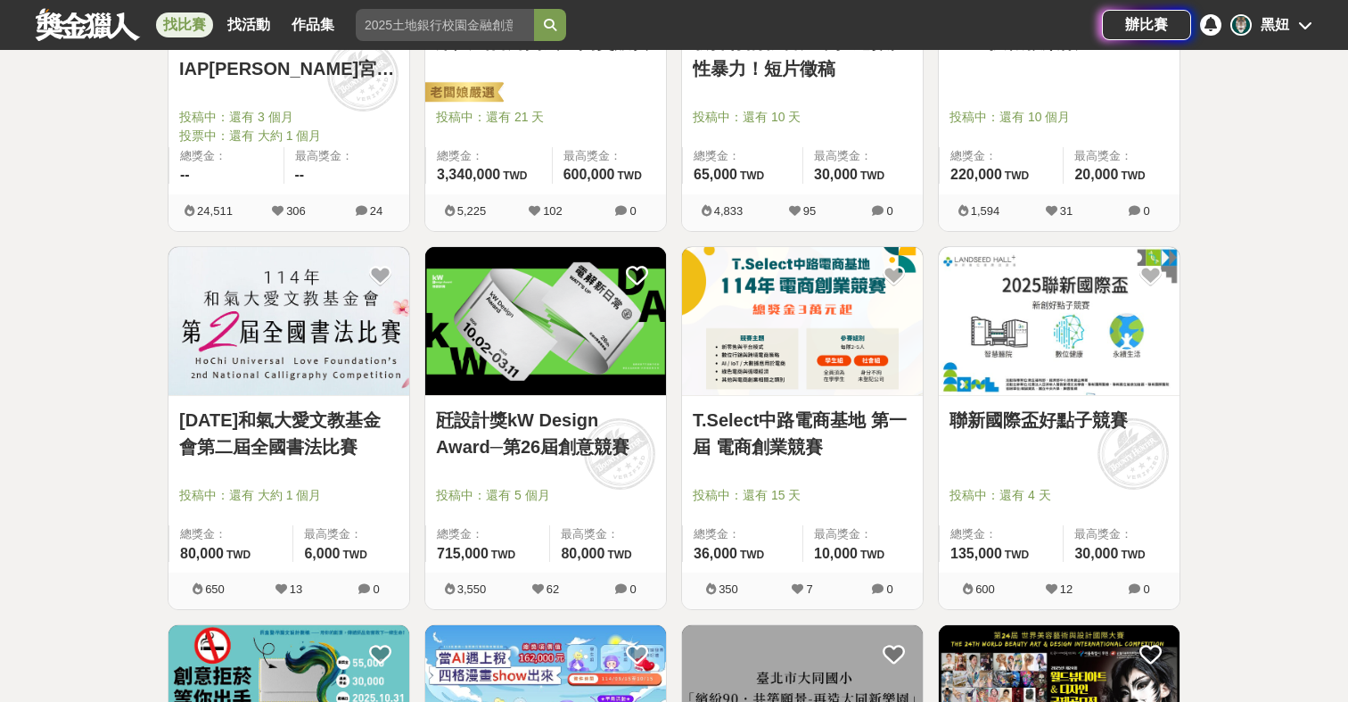
scroll to position [590, 0]
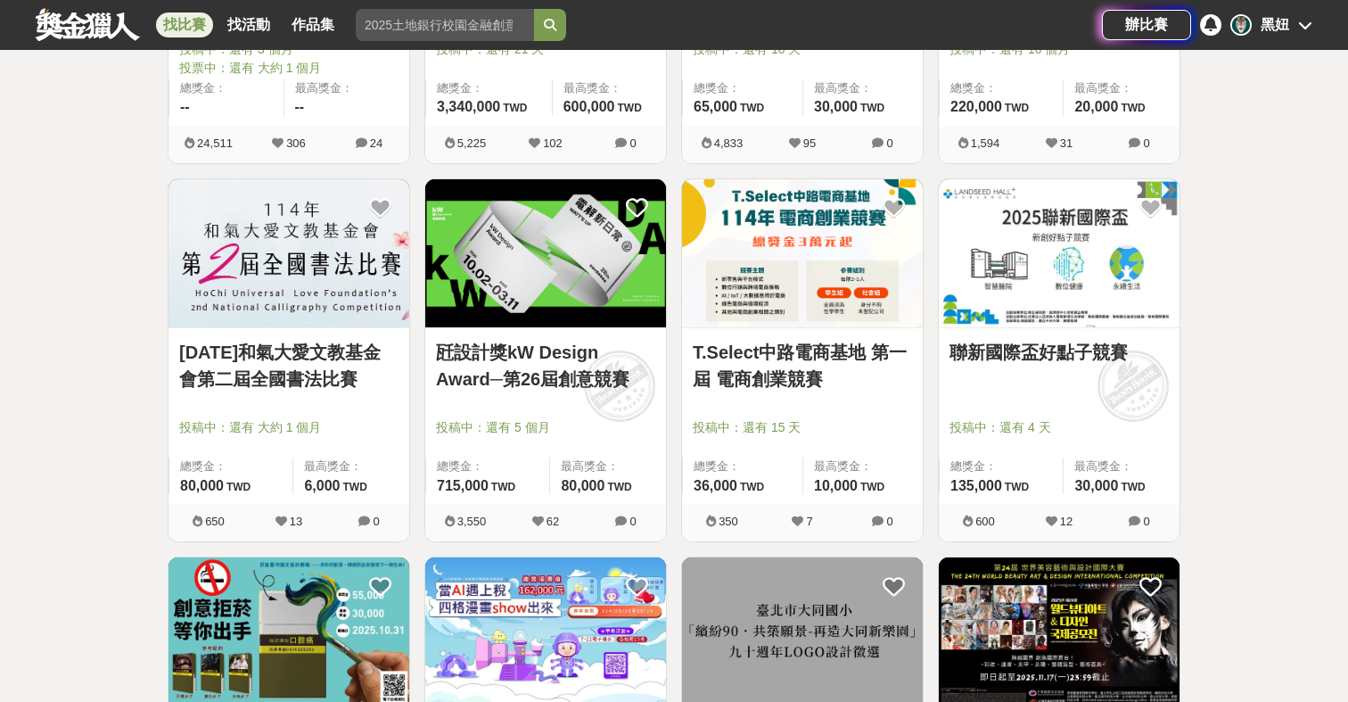
click at [467, 376] on link "瓩設計獎kW Design Award─第26屆創意競賽" at bounding box center [545, 365] width 219 height 53
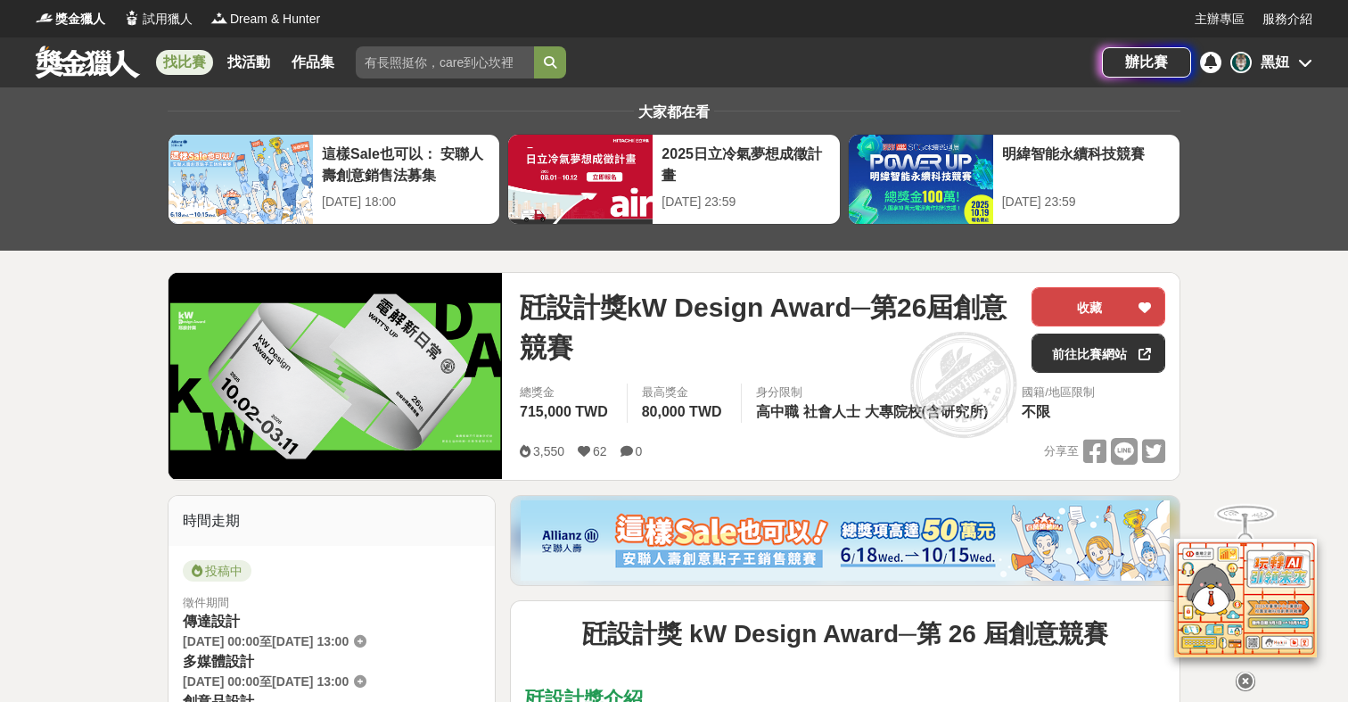
click at [1111, 317] on button "收藏" at bounding box center [1099, 306] width 134 height 39
